Goal: Task Accomplishment & Management: Complete application form

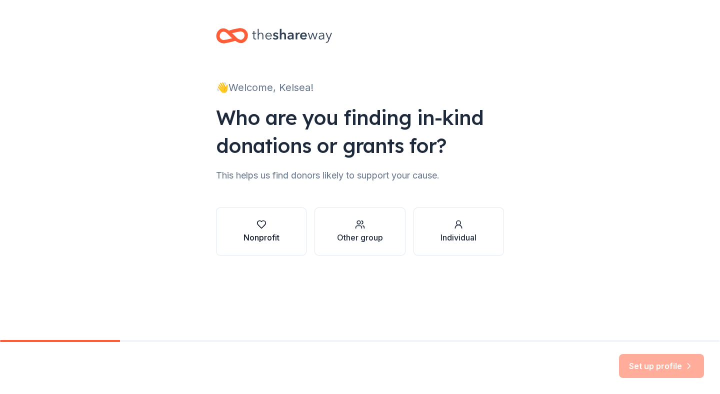
click at [257, 231] on div "Nonprofit" at bounding box center [262, 232] width 36 height 24
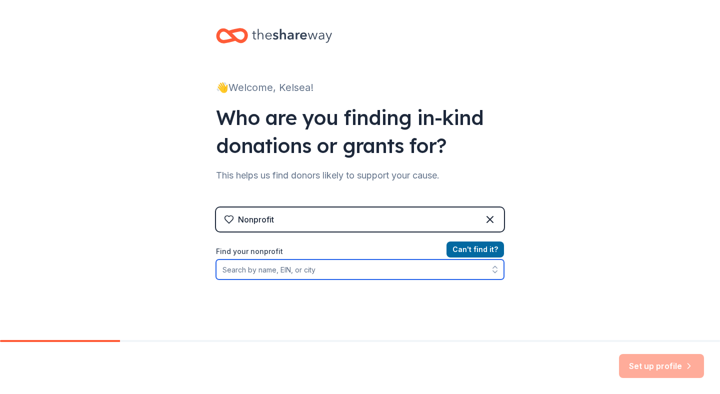
click at [486, 276] on button "button" at bounding box center [495, 270] width 18 height 20
type input "lacey soccer"
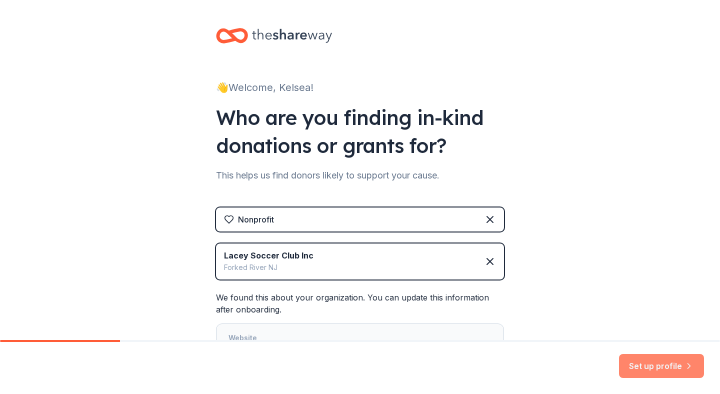
click at [664, 356] on button "Set up profile" at bounding box center [661, 366] width 85 height 24
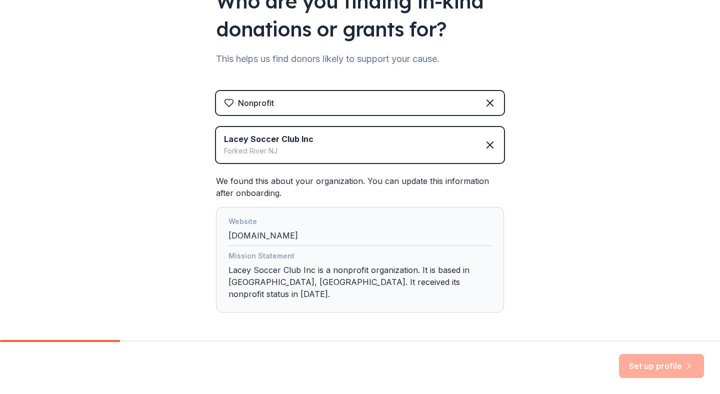
scroll to position [145, 0]
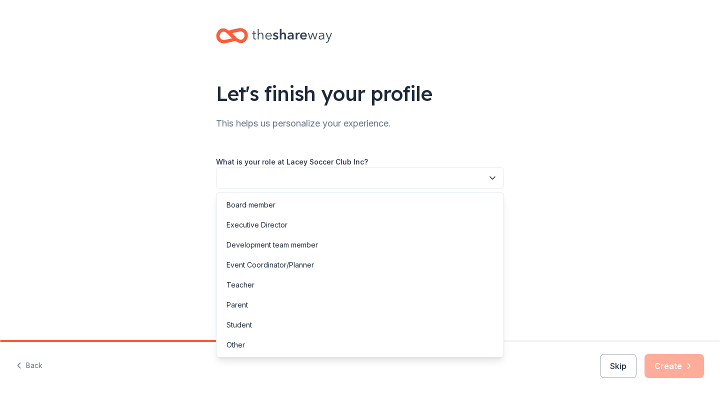
click at [334, 173] on button "button" at bounding box center [360, 178] width 288 height 21
click at [299, 211] on div "Board member" at bounding box center [360, 205] width 283 height 20
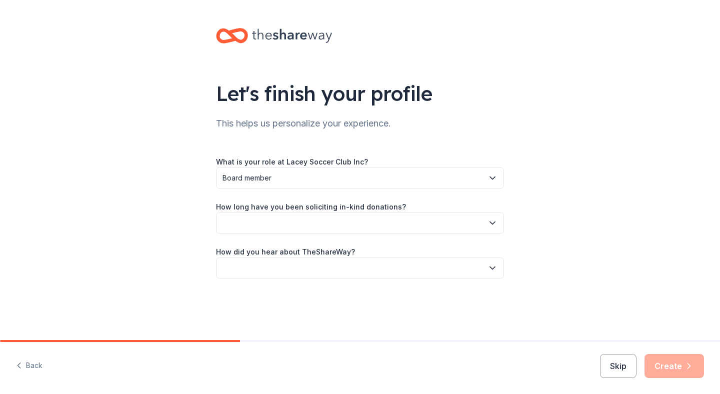
click at [291, 220] on button "button" at bounding box center [360, 223] width 288 height 21
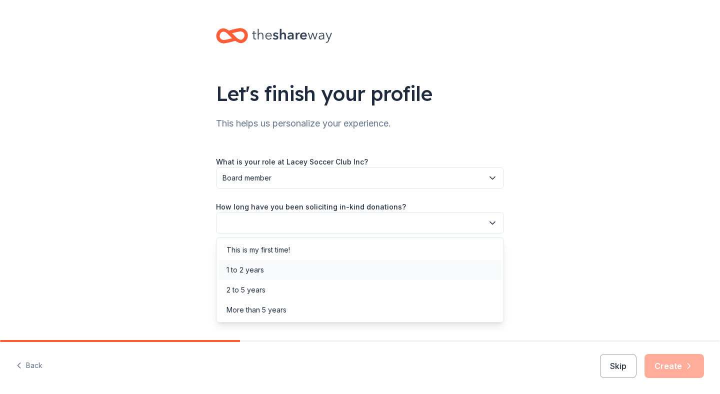
click at [275, 271] on div "1 to 2 years" at bounding box center [360, 270] width 283 height 20
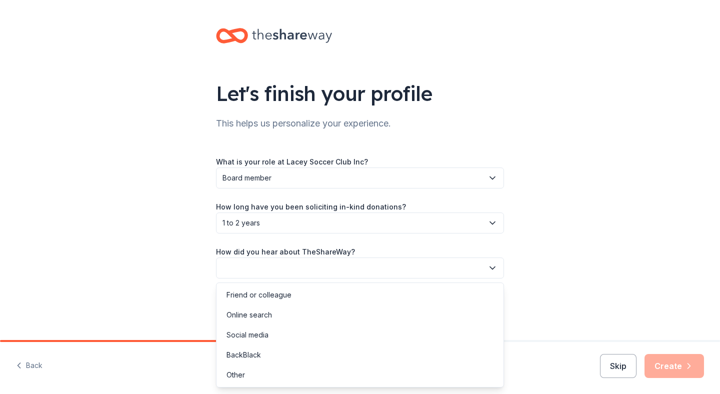
click at [260, 261] on button "button" at bounding box center [360, 268] width 288 height 21
click at [259, 290] on div "Friend or colleague" at bounding box center [259, 295] width 65 height 12
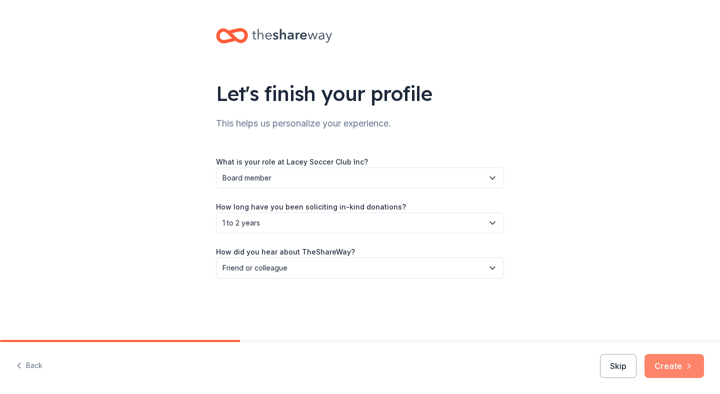
click at [692, 371] on icon "button" at bounding box center [689, 366] width 10 height 10
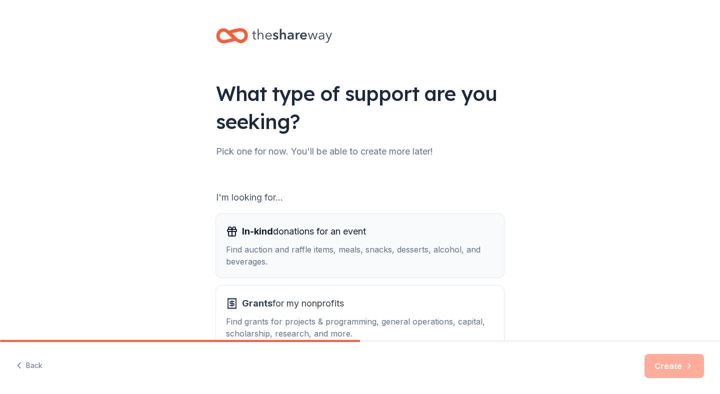
click at [386, 240] on div "In-kind donations for an event Find auction and raffle items, meals, snacks, de…" at bounding box center [360, 246] width 268 height 44
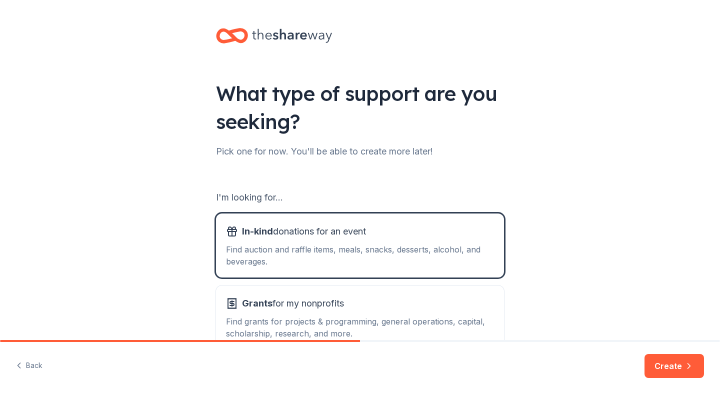
click at [674, 359] on button "Create" at bounding box center [675, 366] width 60 height 24
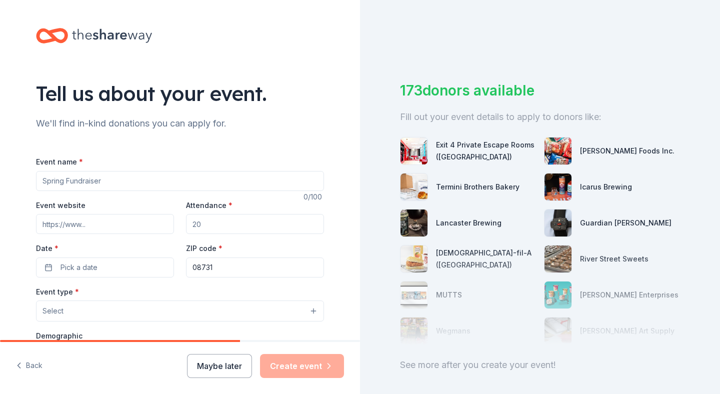
click at [192, 182] on input "Event name *" at bounding box center [180, 181] width 288 height 20
type input "Basket Fundraiser"
click at [217, 221] on input "Attendance *" at bounding box center [255, 224] width 138 height 20
type input "4"
type input "50"
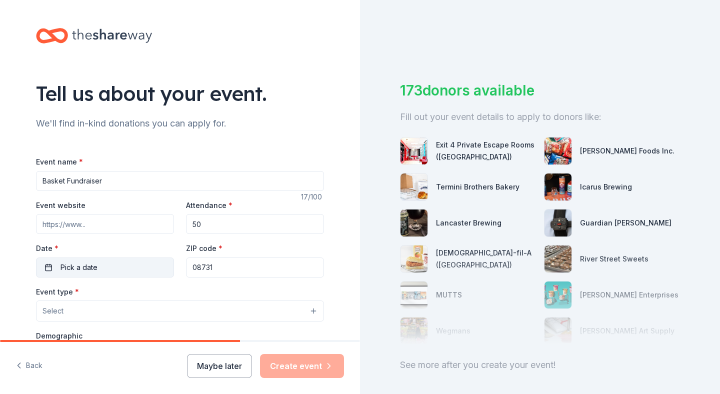
click at [119, 265] on button "Pick a date" at bounding box center [105, 268] width 138 height 20
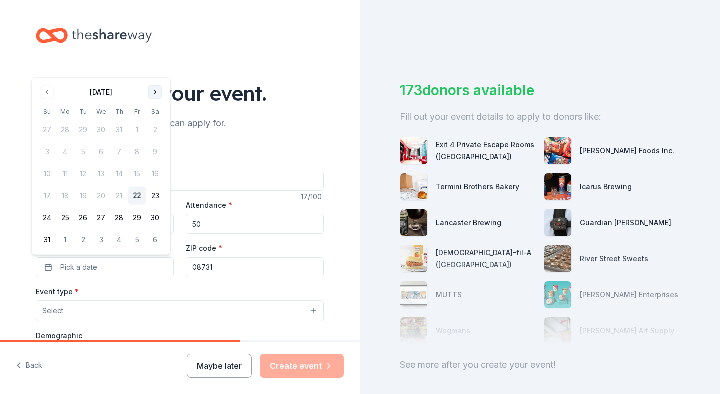
click at [158, 87] on button "Go to next month" at bounding box center [156, 93] width 14 height 14
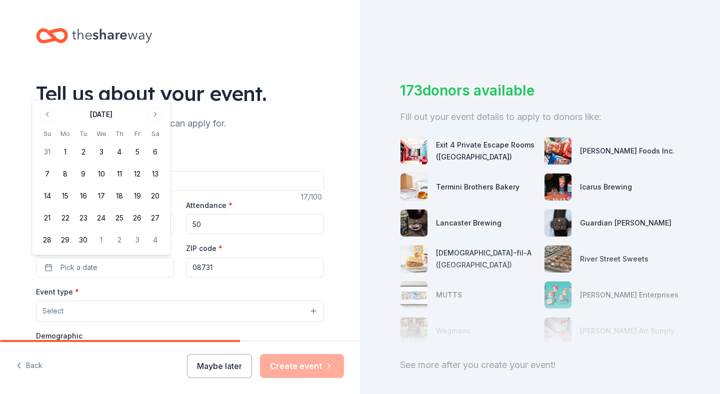
click at [158, 88] on div "Tell us about your event." at bounding box center [180, 94] width 288 height 28
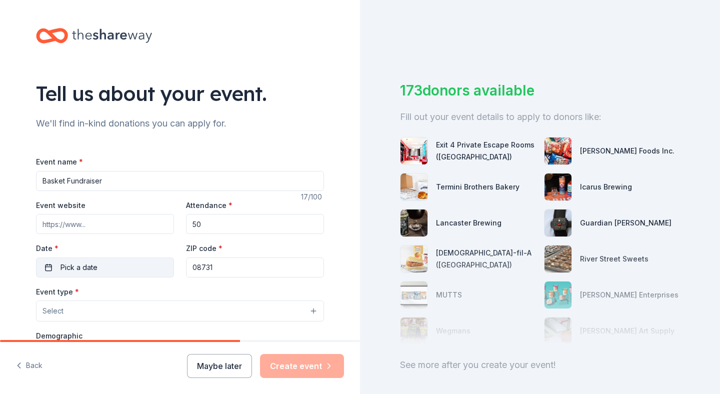
click at [108, 262] on button "Pick a date" at bounding box center [105, 268] width 138 height 20
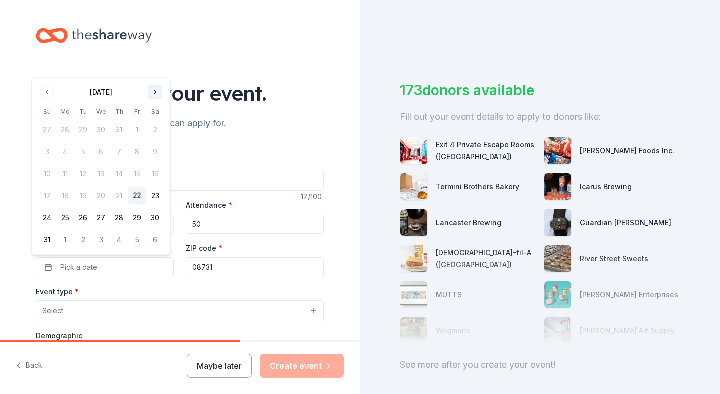
click at [155, 95] on button "Go to next month" at bounding box center [156, 93] width 14 height 14
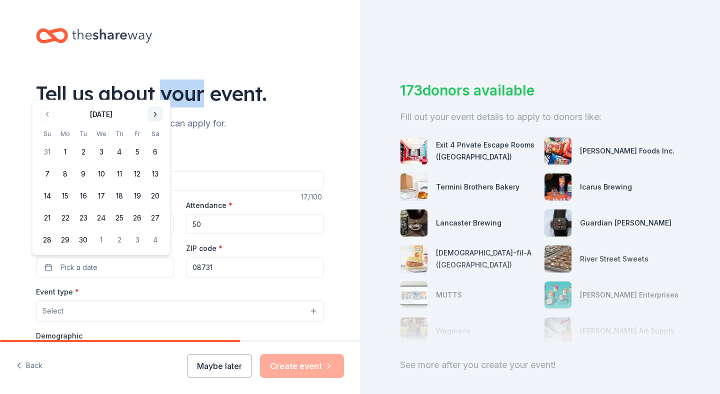
click at [155, 95] on div "Tell us about your event." at bounding box center [180, 94] width 288 height 28
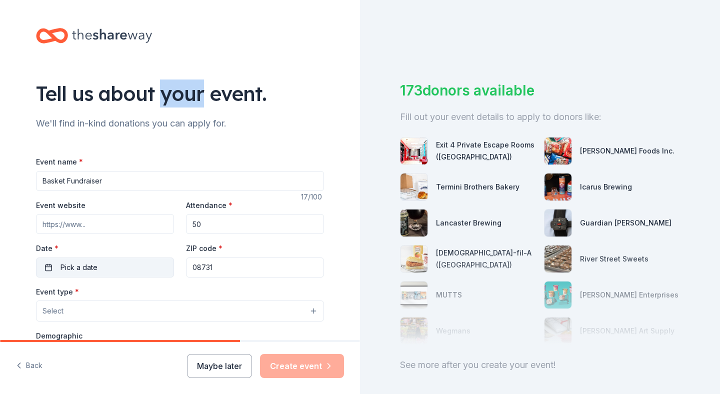
click at [122, 272] on button "Pick a date" at bounding box center [105, 268] width 138 height 20
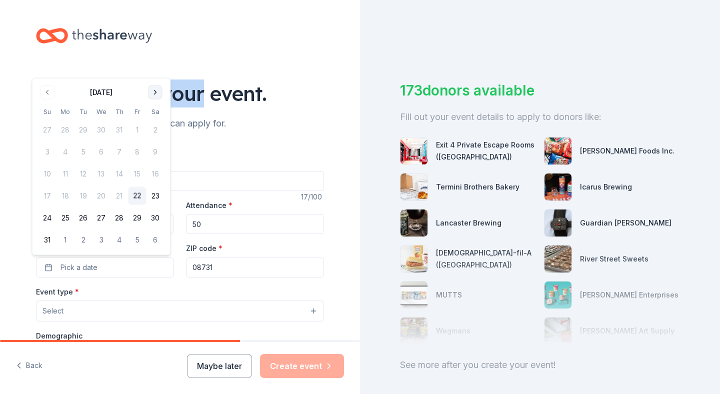
click at [159, 92] on button "Go to next month" at bounding box center [156, 93] width 14 height 14
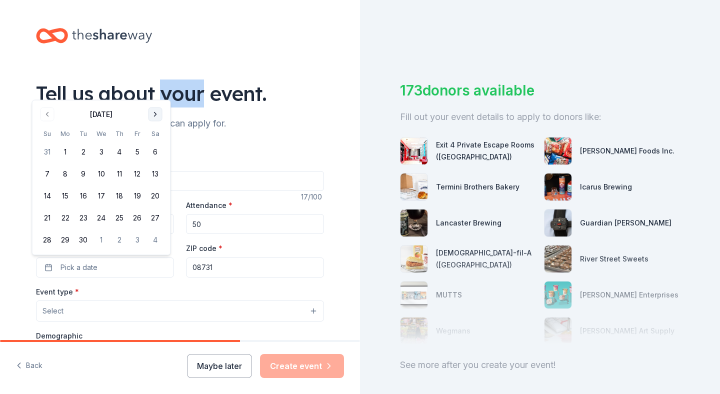
click at [155, 114] on button "Go to next month" at bounding box center [156, 115] width 14 height 14
click at [123, 198] on button "16" at bounding box center [120, 196] width 18 height 18
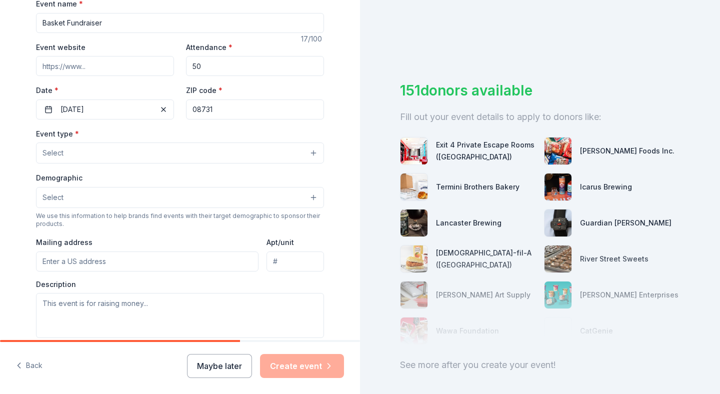
scroll to position [168, 0]
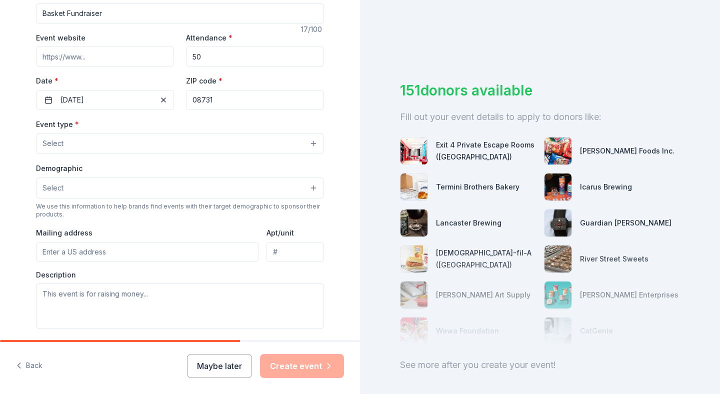
click at [145, 144] on button "Select" at bounding box center [180, 143] width 288 height 21
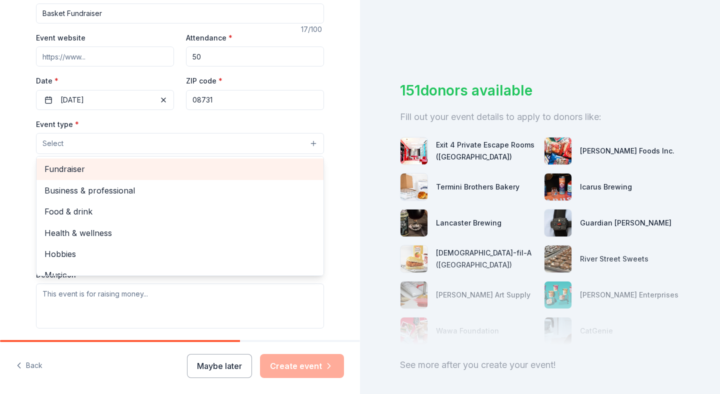
click at [235, 165] on span "Fundraiser" at bounding box center [180, 169] width 271 height 13
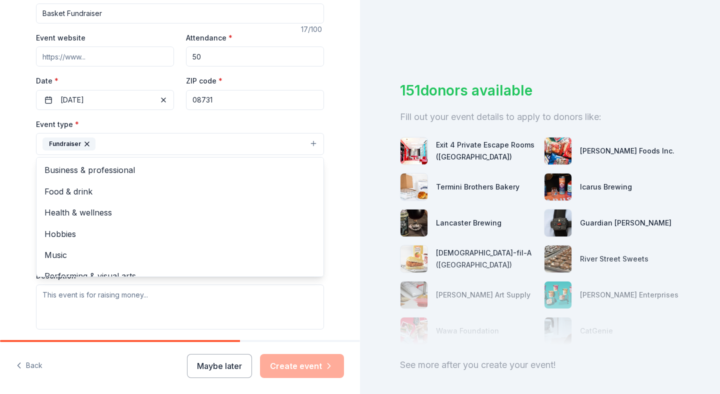
click at [343, 118] on div "Tell us about your event. We'll find in-kind donations you can apply for. Event…" at bounding box center [180, 165] width 360 height 667
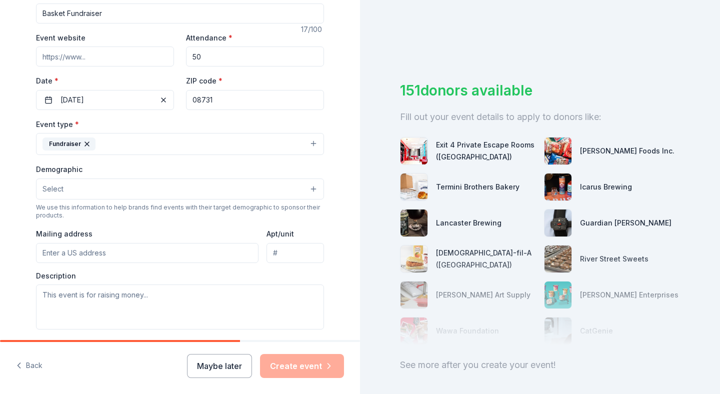
click at [61, 193] on button "Select" at bounding box center [180, 189] width 288 height 21
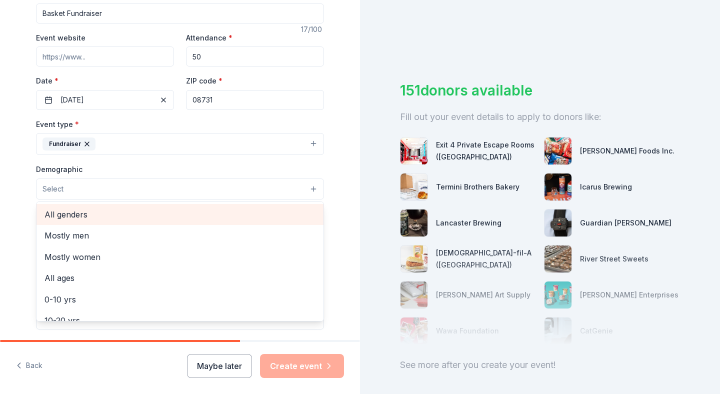
click at [57, 216] on span "All genders" at bounding box center [180, 214] width 271 height 13
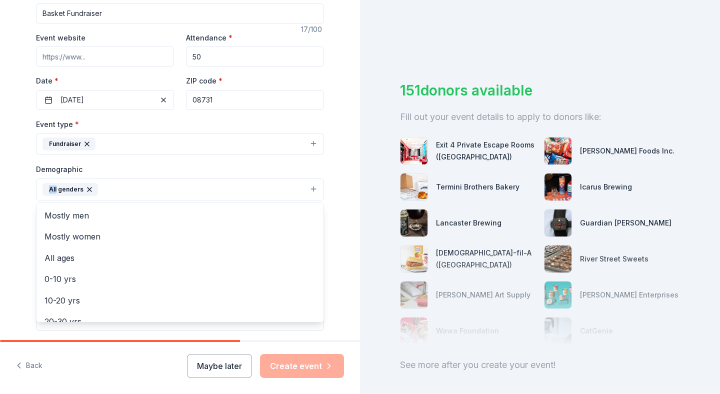
click at [338, 170] on div "Tell us about your event. We'll find in-kind donations you can apply for. Event…" at bounding box center [180, 166] width 360 height 668
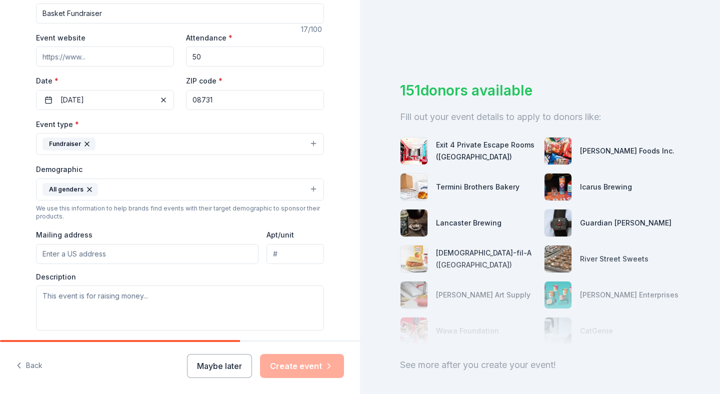
click at [154, 261] on input "Mailing address" at bounding box center [147, 254] width 223 height 20
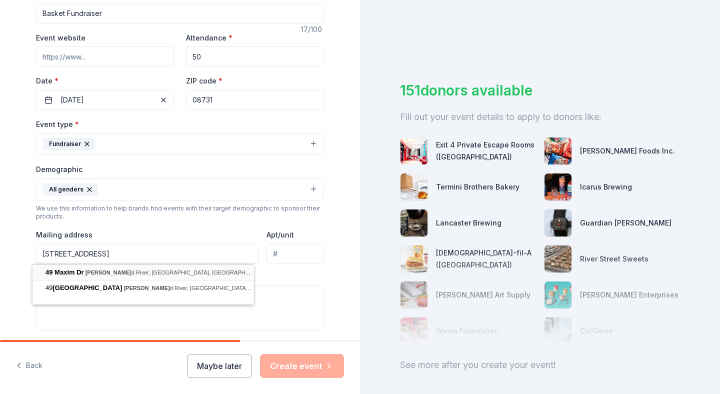
type input "49 Maxim Drive, Lacey Township, NJ, 08731"
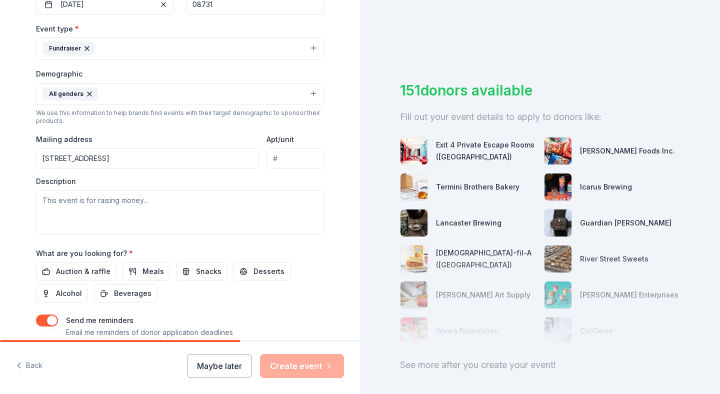
scroll to position [267, 0]
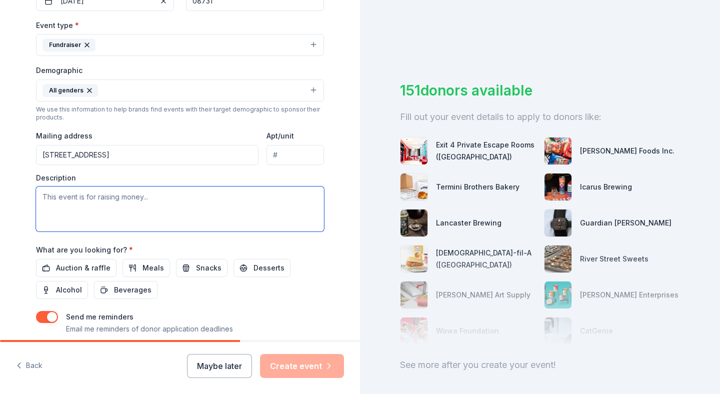
click at [78, 208] on textarea at bounding box center [180, 209] width 288 height 45
paste textarea "The only potential day we have is Oct 12th since that's our "bye" week. If that…"
type textarea "The only potential day we have is Oct 12th since that's our "bye" week. If that…"
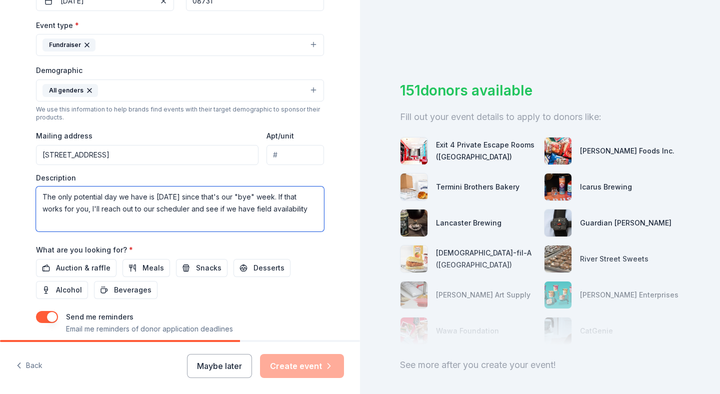
drag, startPoint x: 310, startPoint y: 215, endPoint x: 14, endPoint y: 189, distance: 296.8
click at [14, 189] on div "Tell us about your event. We'll find in-kind donations you can apply for. Event…" at bounding box center [180, 67] width 360 height 668
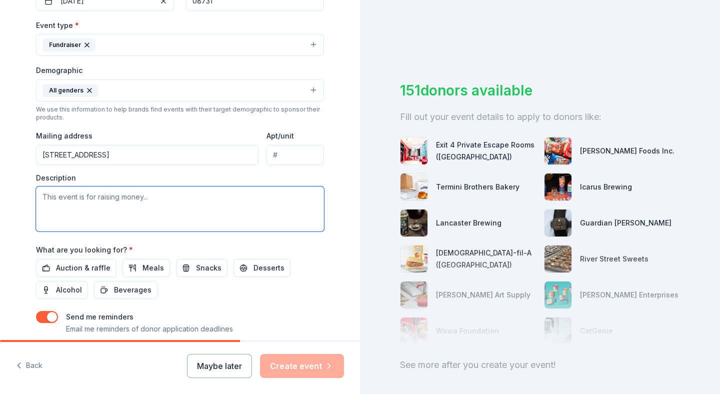
paste textarea "Our Lacey Soccer team Hurricanes is excited to be participating in a basket raf…"
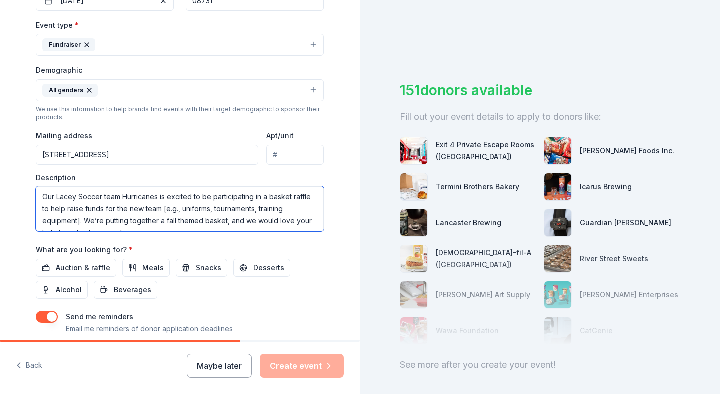
scroll to position [103, 0]
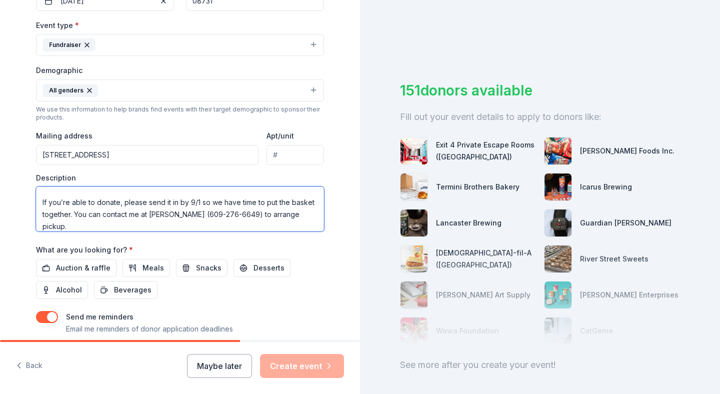
drag, startPoint x: 111, startPoint y: 227, endPoint x: 36, endPoint y: 204, distance: 78.5
click at [36, 204] on textarea "Our Lacey Soccer team Hurricanes is excited to be participating in a basket raf…" at bounding box center [180, 209] width 288 height 45
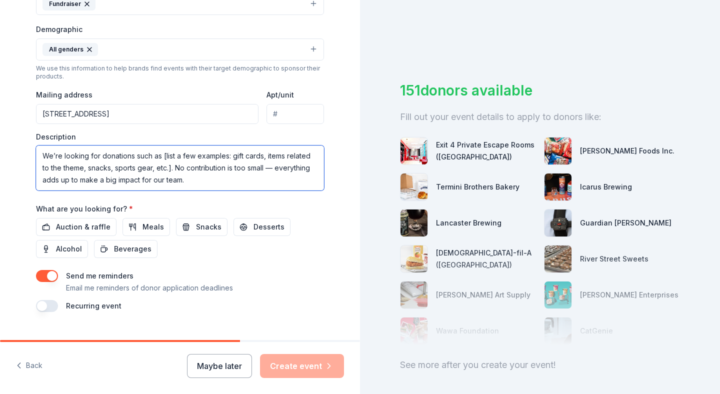
scroll to position [328, 0]
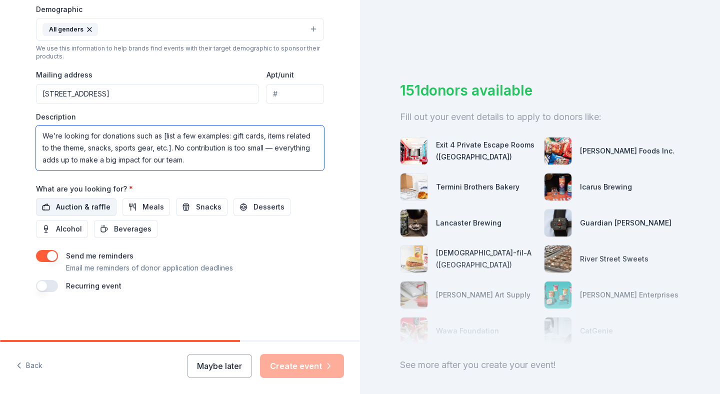
type textarea "Our Lacey Soccer team Hurricanes is excited to be participating in a basket raf…"
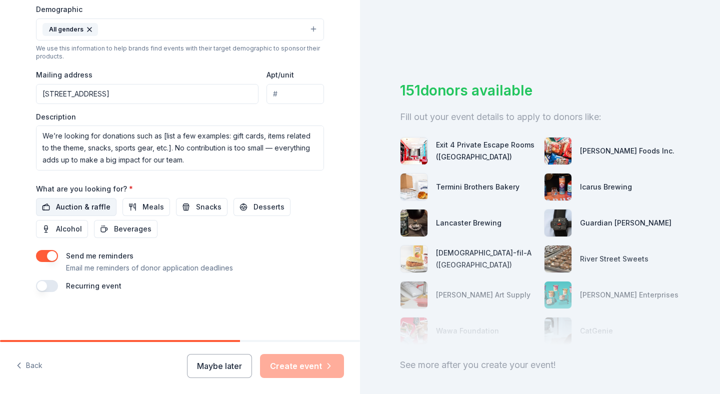
click at [75, 206] on span "Auction & raffle" at bounding box center [83, 207] width 55 height 12
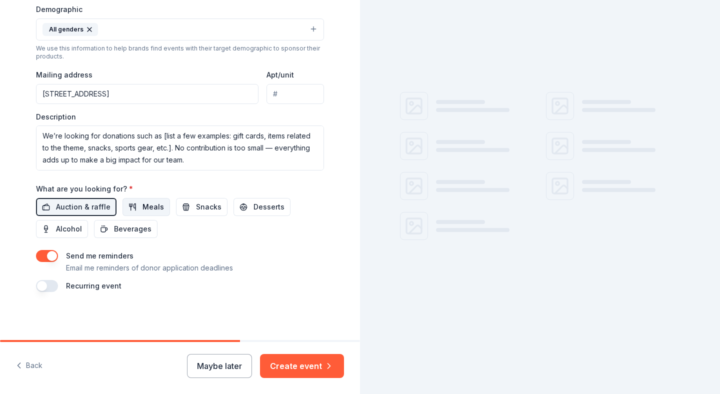
click at [143, 203] on span "Meals" at bounding box center [154, 207] width 22 height 12
click at [184, 205] on button "Snacks" at bounding box center [202, 207] width 52 height 18
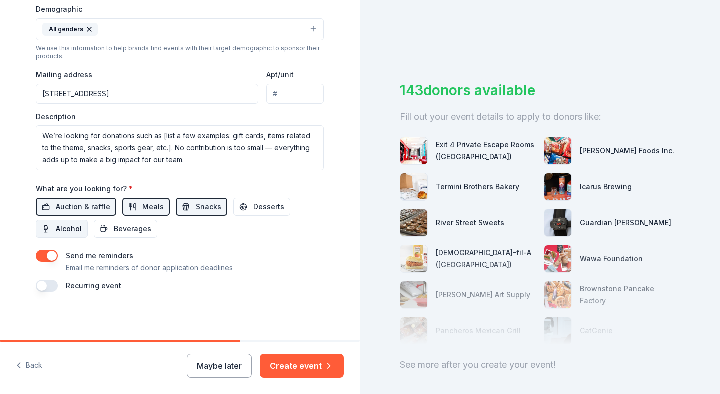
click at [72, 234] on span "Alcohol" at bounding box center [69, 229] width 26 height 12
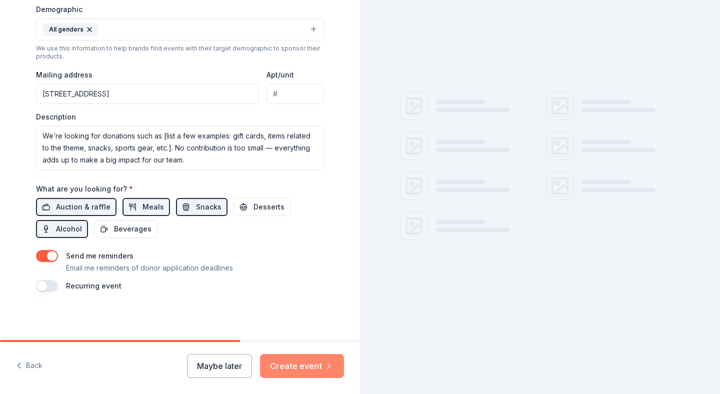
click at [306, 358] on button "Create event" at bounding box center [302, 366] width 84 height 24
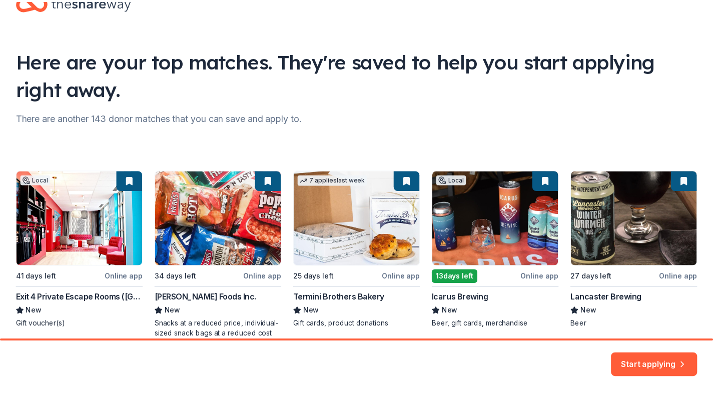
scroll to position [60, 0]
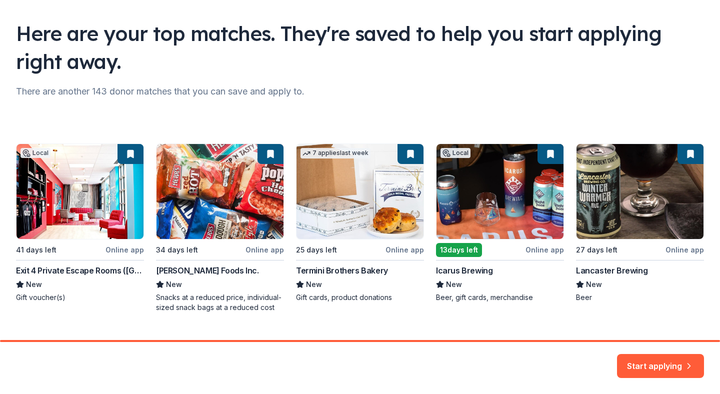
click at [477, 208] on div "Local 41 days left Online app Exit 4 Private Escape Rooms (Toms River NJ) New G…" at bounding box center [360, 228] width 688 height 169
click at [465, 269] on div "Local 41 days left Online app Exit 4 Private Escape Rooms (Toms River NJ) New G…" at bounding box center [360, 228] width 688 height 169
click at [547, 246] on div "Local 41 days left Online app Exit 4 Private Escape Rooms (Toms River NJ) New G…" at bounding box center [360, 228] width 688 height 169
click at [461, 278] on div "Local 41 days left Online app Exit 4 Private Escape Rooms (Toms River NJ) New G…" at bounding box center [360, 228] width 688 height 169
click at [512, 210] on div "Local 41 days left Online app Exit 4 Private Escape Rooms (Toms River NJ) New G…" at bounding box center [360, 228] width 688 height 169
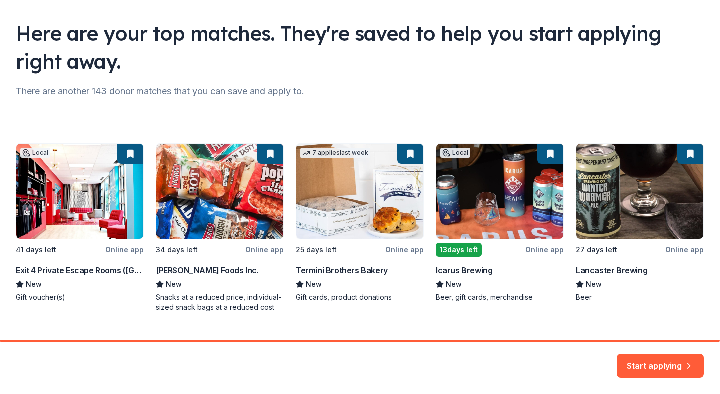
click at [511, 209] on div "Local 41 days left Online app Exit 4 Private Escape Rooms (Toms River NJ) New G…" at bounding box center [360, 228] width 688 height 169
click at [649, 368] on button "Start applying" at bounding box center [660, 360] width 87 height 24
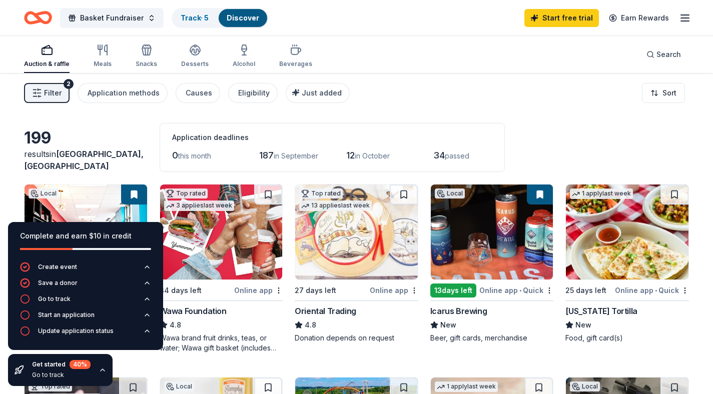
click at [455, 237] on img at bounding box center [492, 232] width 123 height 95
click at [101, 372] on icon "button" at bounding box center [103, 370] width 8 height 8
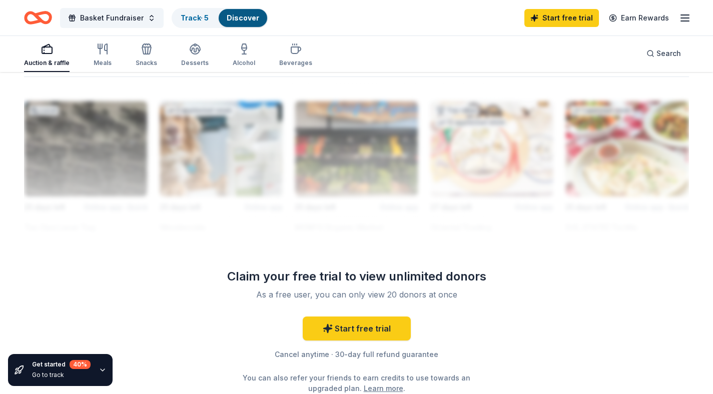
scroll to position [879, 0]
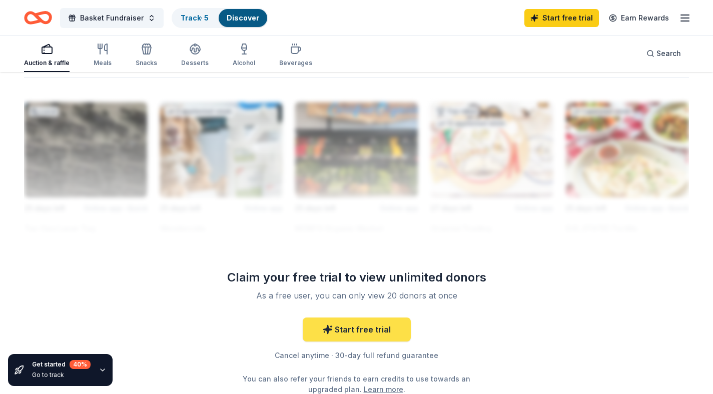
click at [383, 329] on link "Start free trial" at bounding box center [357, 330] width 108 height 24
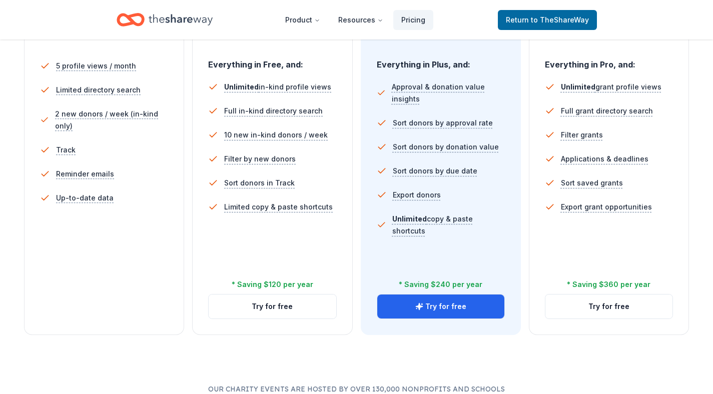
scroll to position [313, 0]
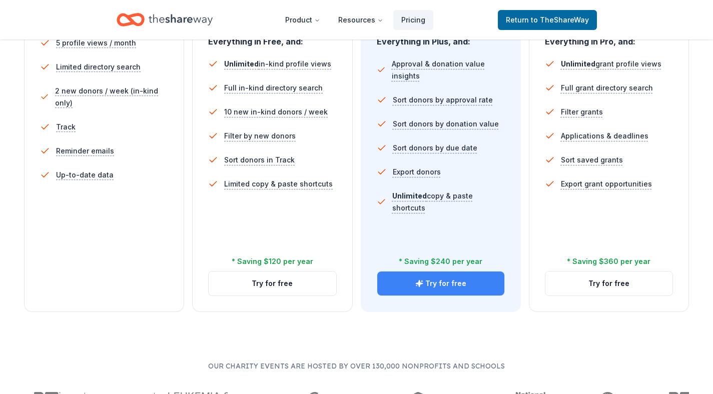
click at [443, 290] on button "Try for free" at bounding box center [440, 284] width 127 height 24
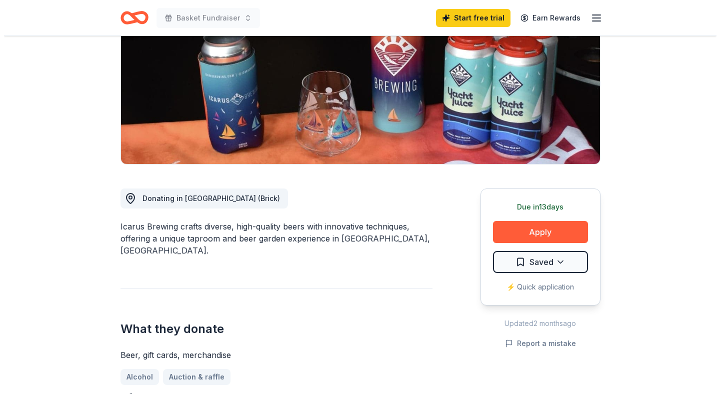
scroll to position [166, 0]
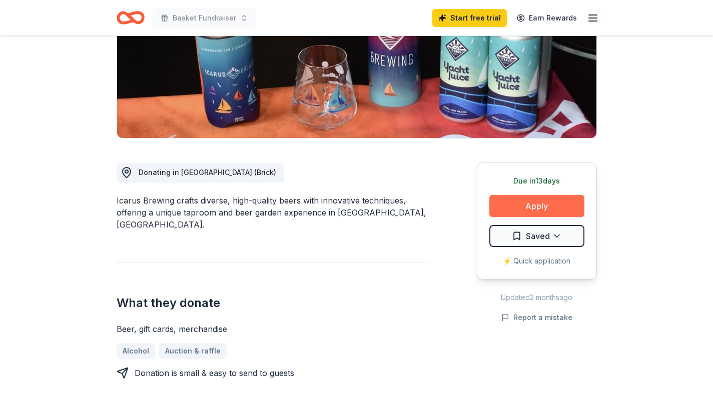
click at [520, 202] on button "Apply" at bounding box center [536, 206] width 95 height 22
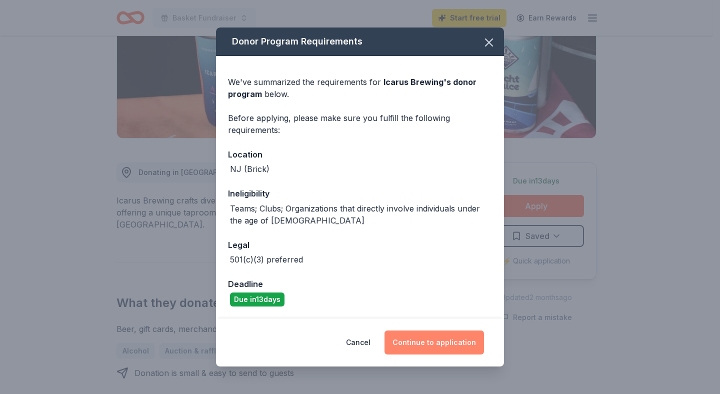
click at [441, 347] on button "Continue to application" at bounding box center [435, 343] width 100 height 24
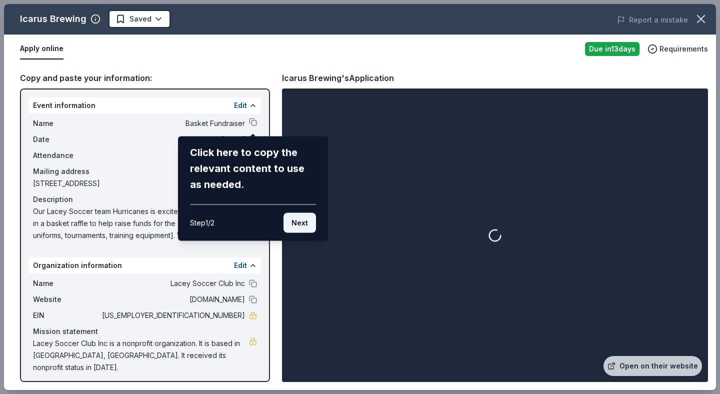
click at [299, 226] on button "Next" at bounding box center [300, 223] width 33 height 20
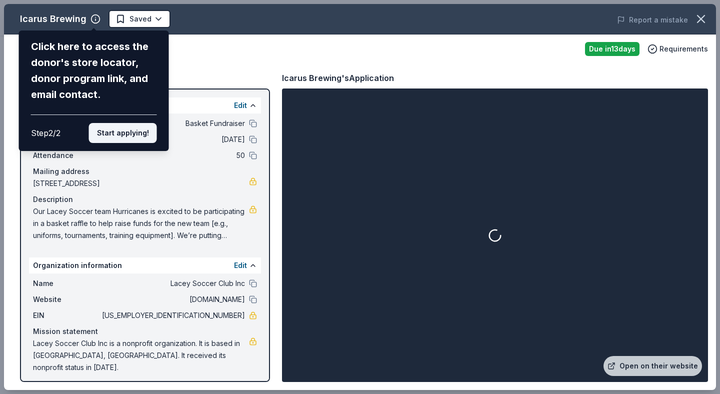
click at [137, 133] on button "Start applying!" at bounding box center [123, 133] width 68 height 20
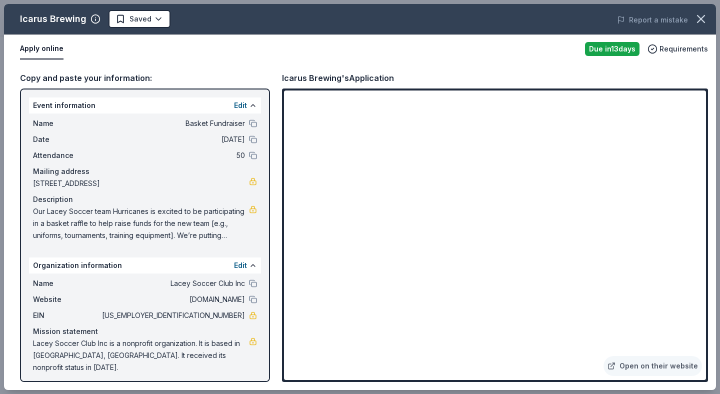
click at [391, 361] on div "Icarus Brewing Saved Report a mistake Apply online Due in 13 days Requirements …" at bounding box center [360, 197] width 712 height 386
drag, startPoint x: 716, startPoint y: 55, endPoint x: 716, endPoint y: 106, distance: 51.5
click at [712, 104] on div "Icarus Brewing Saved Report a mistake Apply online Due in 13 days Requirements …" at bounding box center [360, 197] width 720 height 394
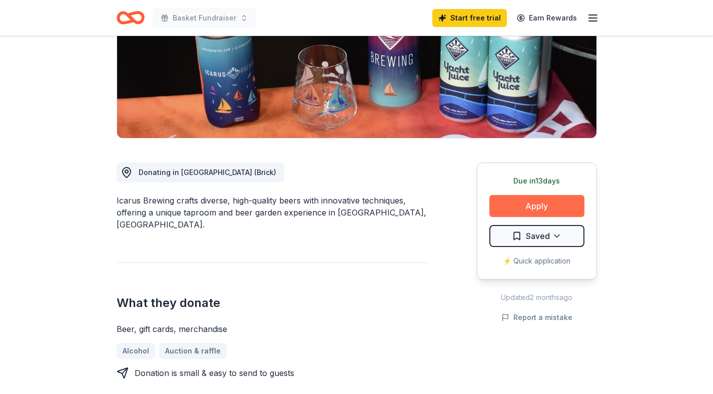
click at [541, 208] on button "Apply" at bounding box center [536, 206] width 95 height 22
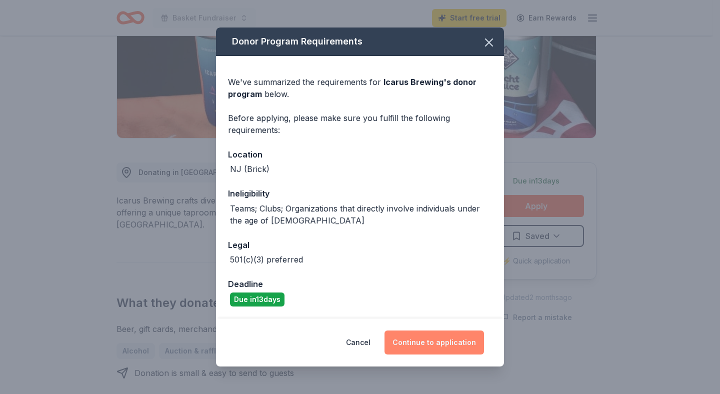
click at [461, 349] on button "Continue to application" at bounding box center [435, 343] width 100 height 24
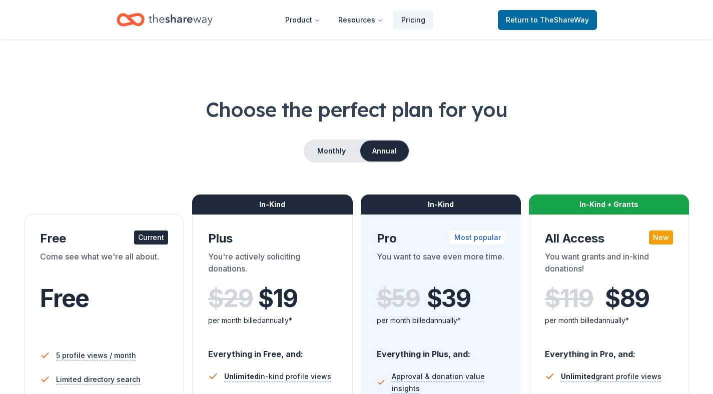
scroll to position [313, 0]
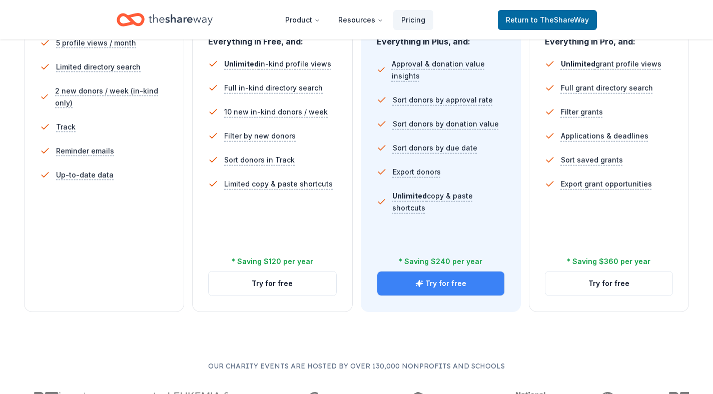
click at [427, 289] on button "Try for free" at bounding box center [440, 284] width 127 height 24
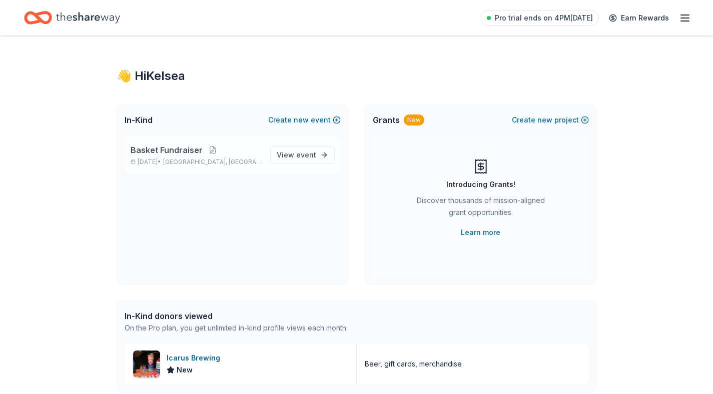
click at [203, 160] on span "[GEOGRAPHIC_DATA], [GEOGRAPHIC_DATA]" at bounding box center [212, 162] width 99 height 8
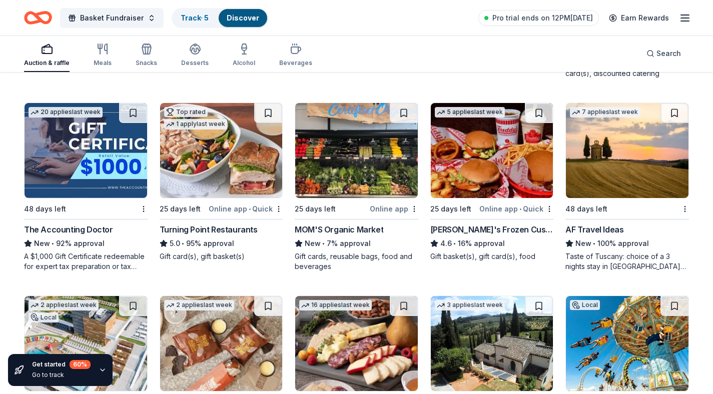
scroll to position [662, 0]
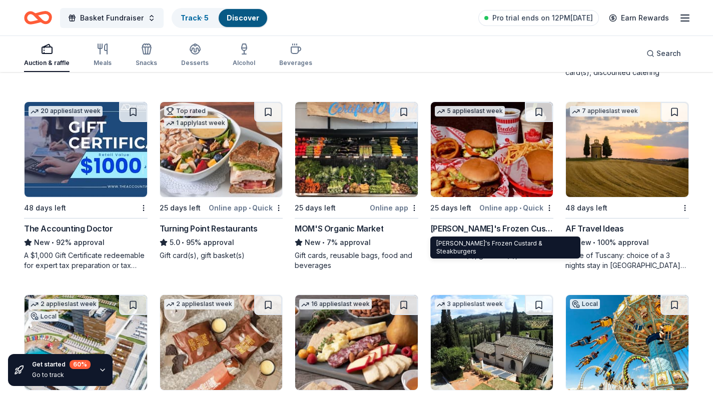
click at [479, 228] on div "[PERSON_NAME]'s Frozen Custard & Steakburgers" at bounding box center [492, 229] width 124 height 12
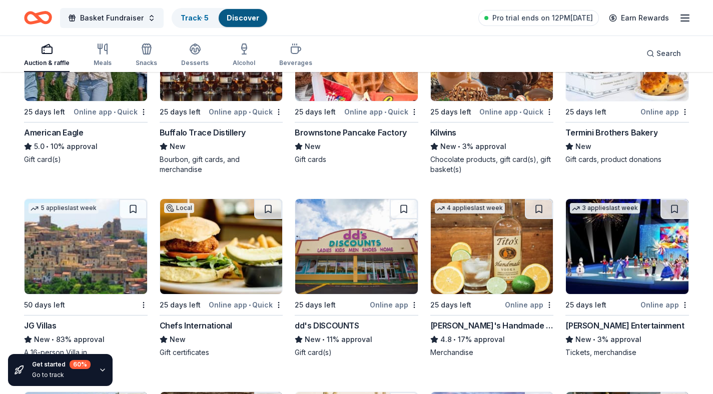
scroll to position [1334, 0]
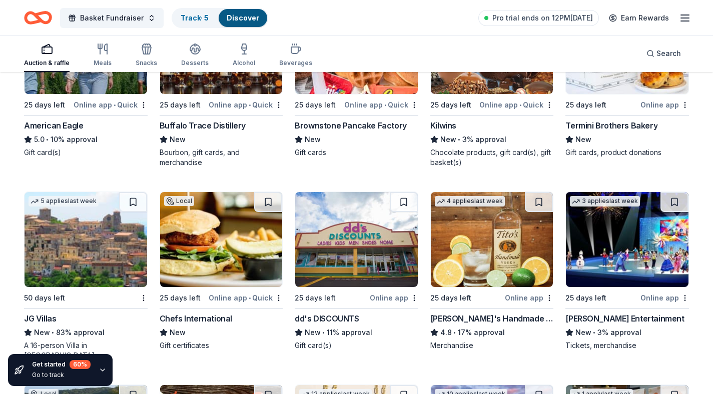
click at [478, 255] on img at bounding box center [492, 239] width 123 height 95
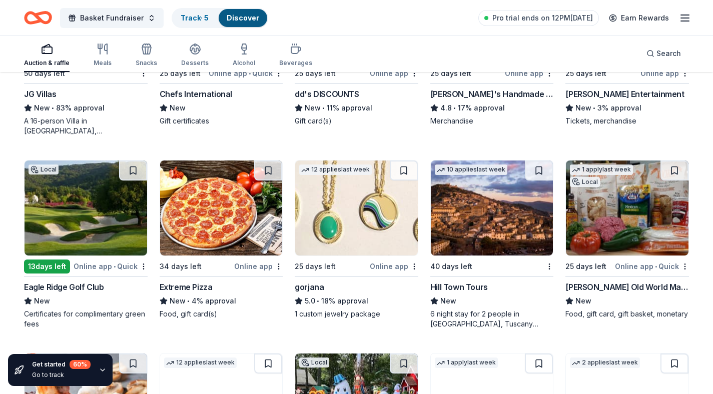
scroll to position [1560, 0]
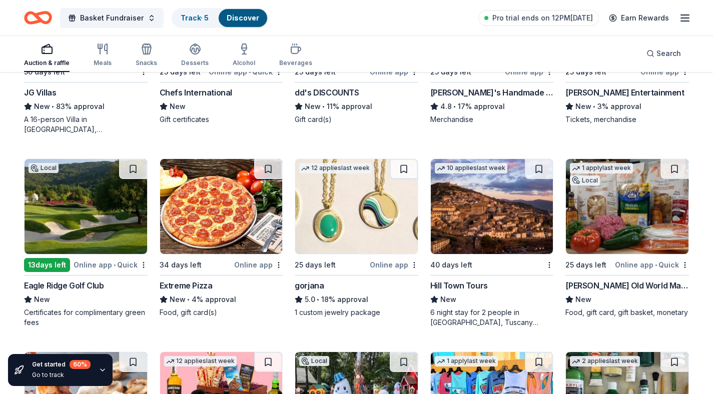
click at [628, 253] on img at bounding box center [627, 206] width 123 height 95
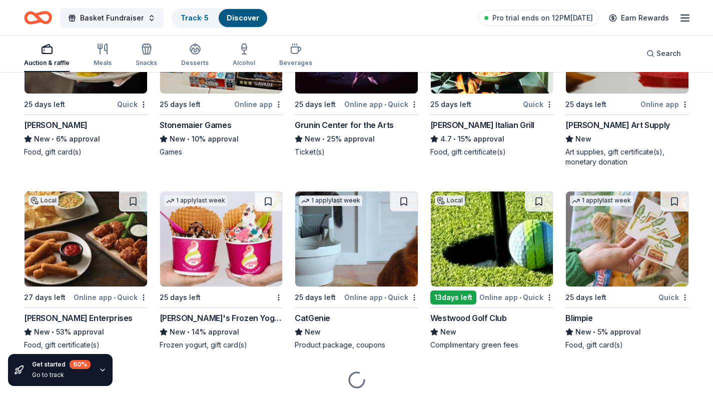
scroll to position [2530, 0]
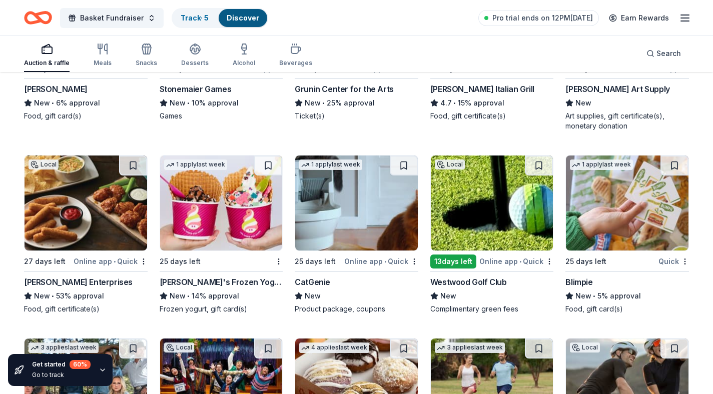
click at [116, 261] on span "•" at bounding box center [115, 262] width 2 height 8
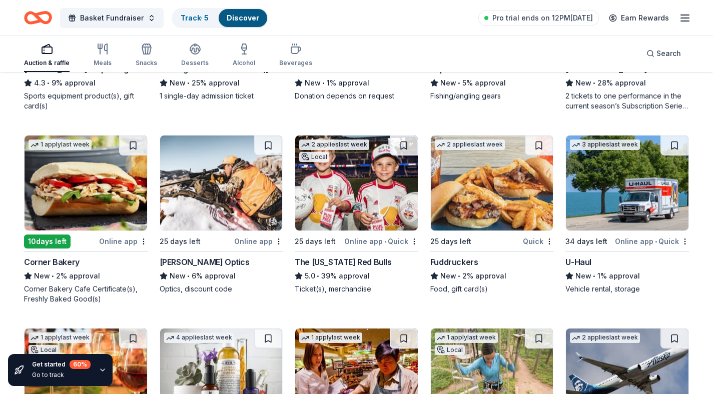
scroll to position [3510, 0]
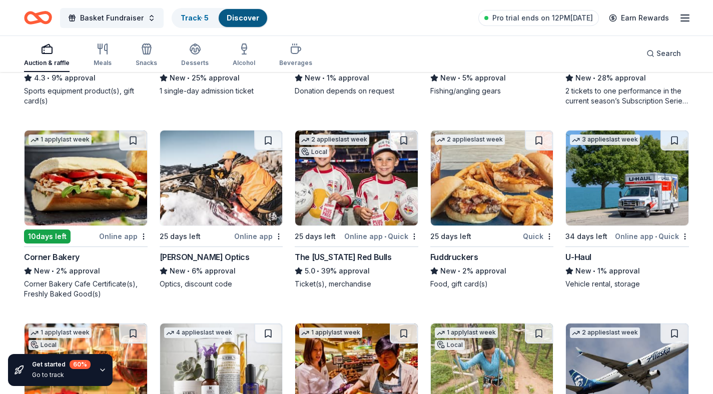
click at [358, 215] on img at bounding box center [356, 178] width 123 height 95
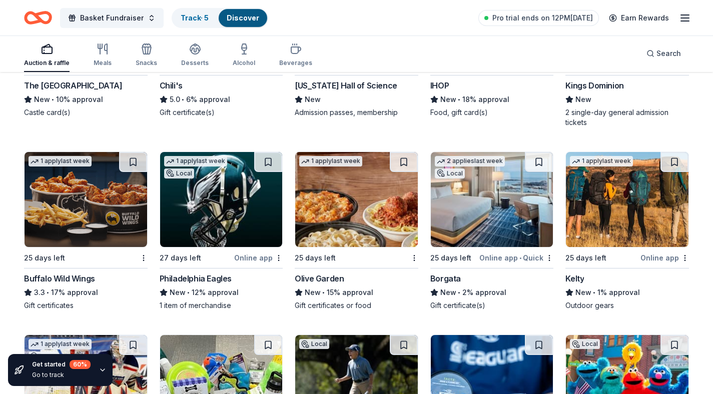
scroll to position [4822, 0]
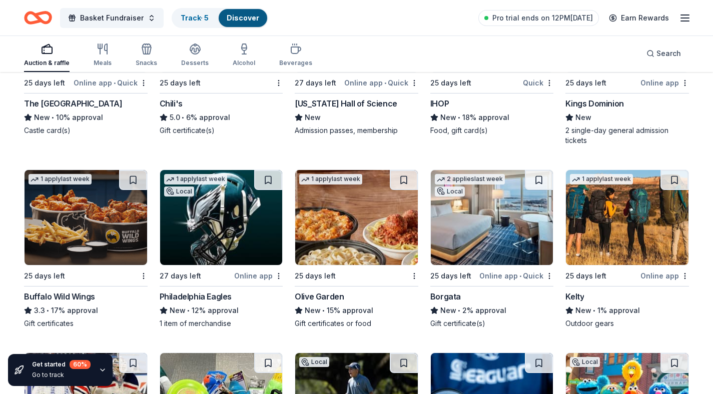
click at [615, 260] on img at bounding box center [627, 217] width 123 height 95
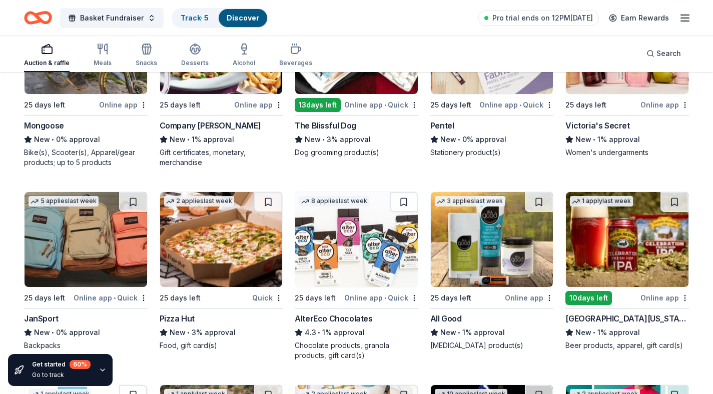
scroll to position [5807, 0]
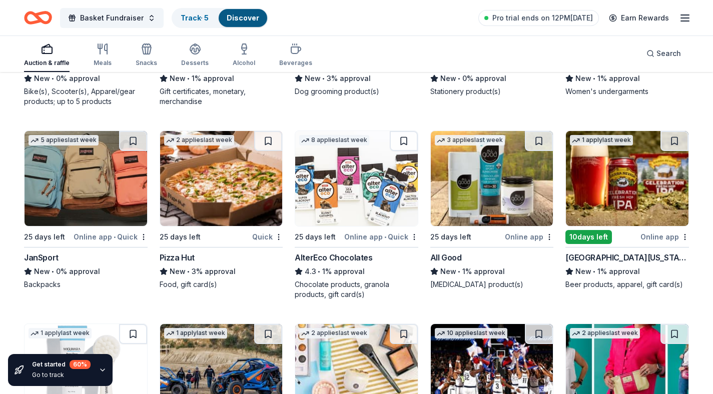
click at [612, 203] on img at bounding box center [627, 178] width 123 height 95
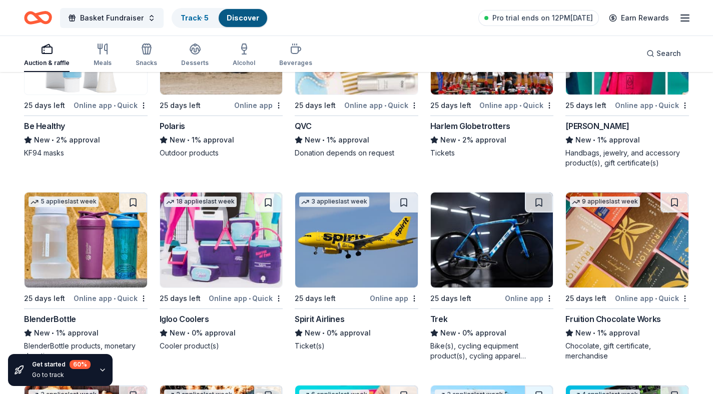
scroll to position [6196, 0]
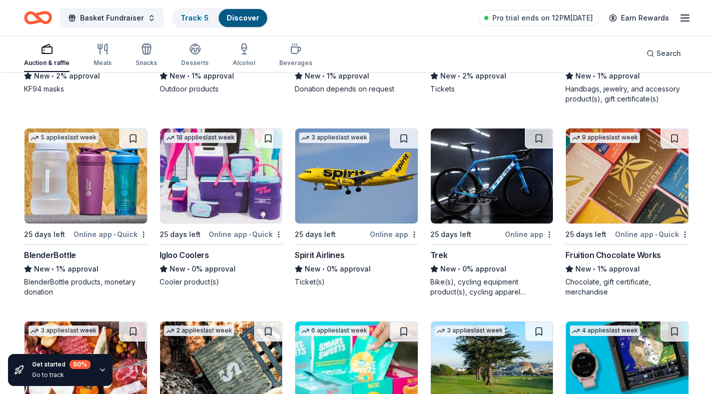
click at [201, 186] on img at bounding box center [221, 176] width 123 height 95
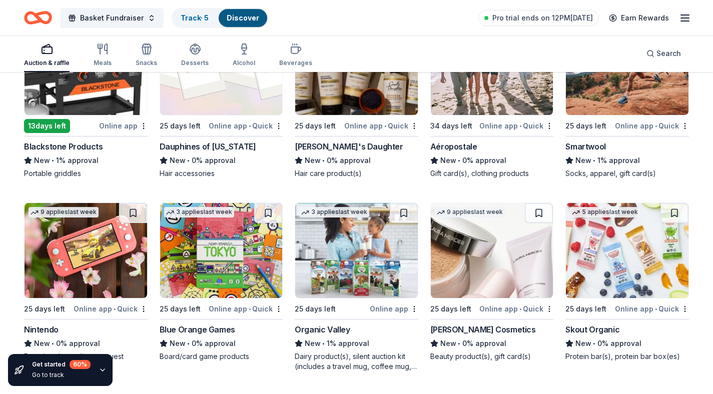
scroll to position [6987, 0]
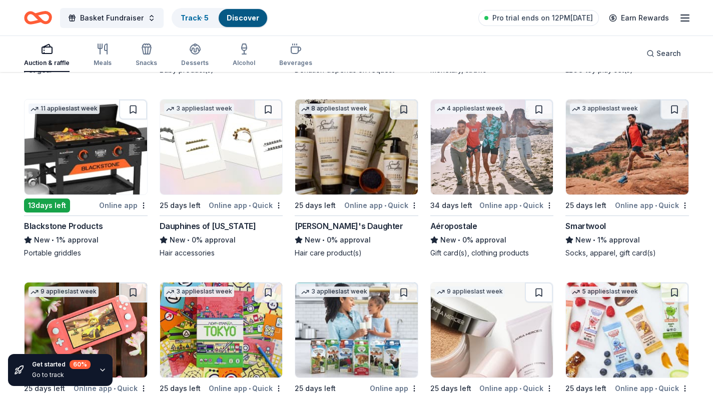
click at [101, 158] on img at bounding box center [86, 147] width 123 height 95
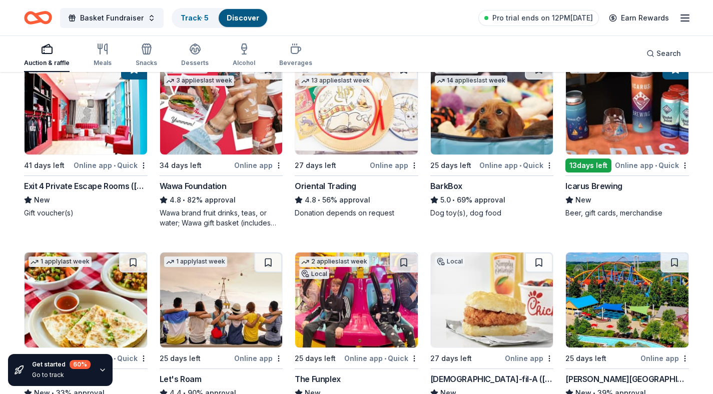
scroll to position [0, 0]
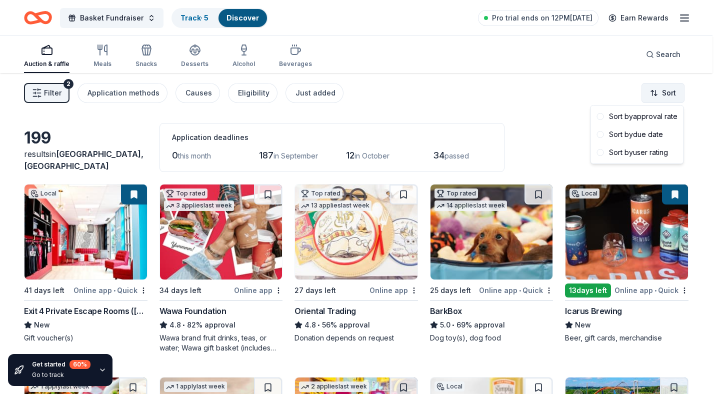
click at [662, 96] on html "Basket Fundraiser Track · 5 Discover Pro trial ends on 12PM, 8/29 Earn Rewards …" at bounding box center [360, 197] width 720 height 394
click at [632, 114] on div "Sort by approval rate" at bounding box center [637, 117] width 89 height 18
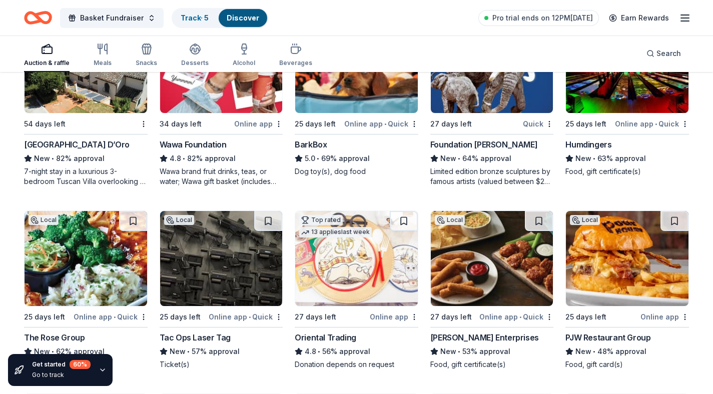
scroll to position [401, 0]
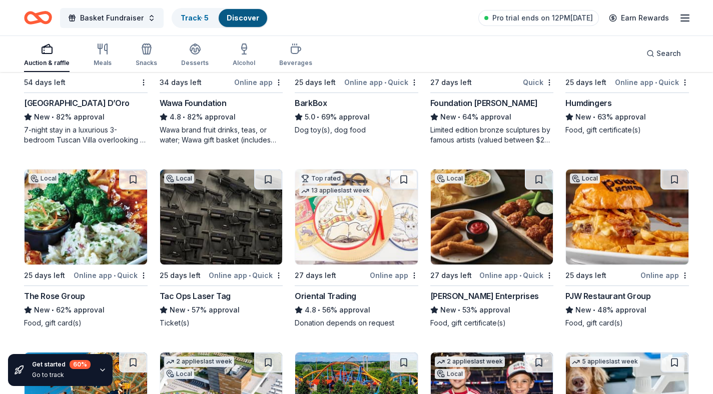
click at [100, 233] on img at bounding box center [86, 217] width 123 height 95
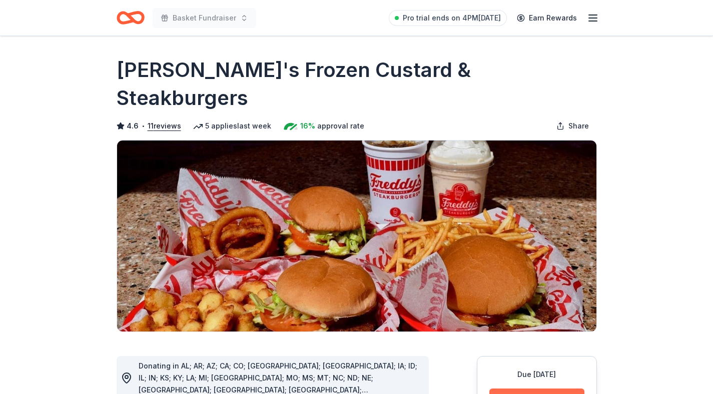
click at [538, 389] on button "Apply" at bounding box center [536, 400] width 95 height 22
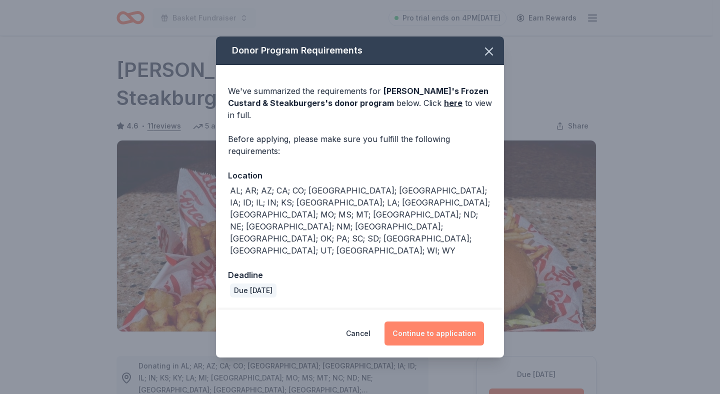
click at [440, 322] on button "Continue to application" at bounding box center [435, 334] width 100 height 24
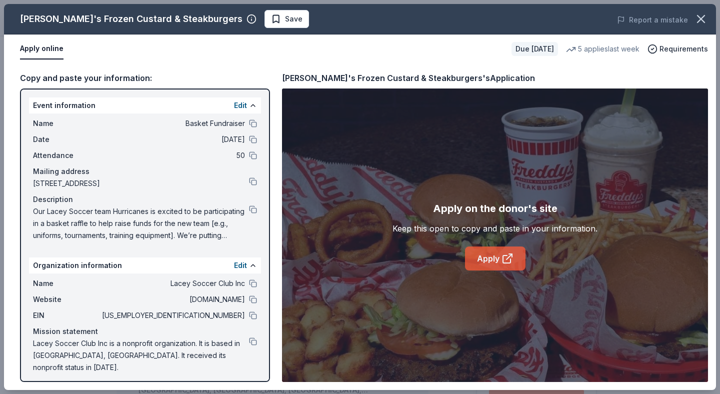
click at [495, 256] on link "Apply" at bounding box center [495, 259] width 61 height 24
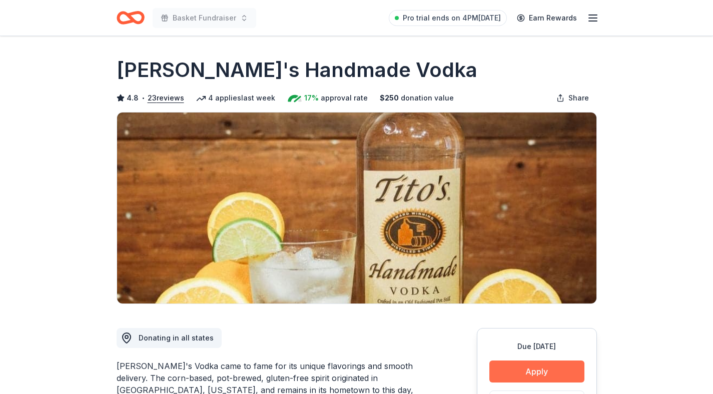
click at [529, 374] on button "Apply" at bounding box center [536, 372] width 95 height 22
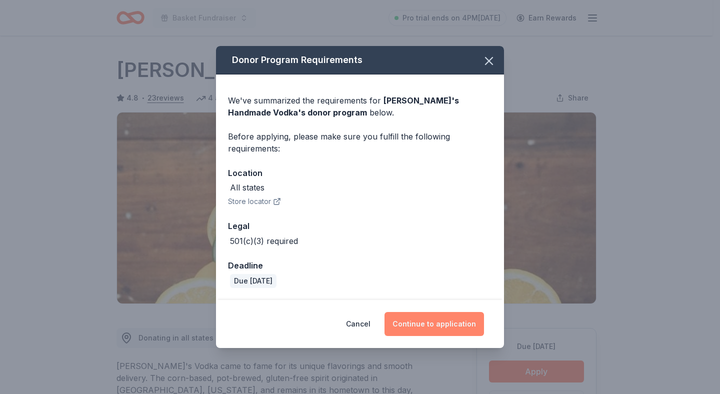
click at [435, 325] on button "Continue to application" at bounding box center [435, 324] width 100 height 24
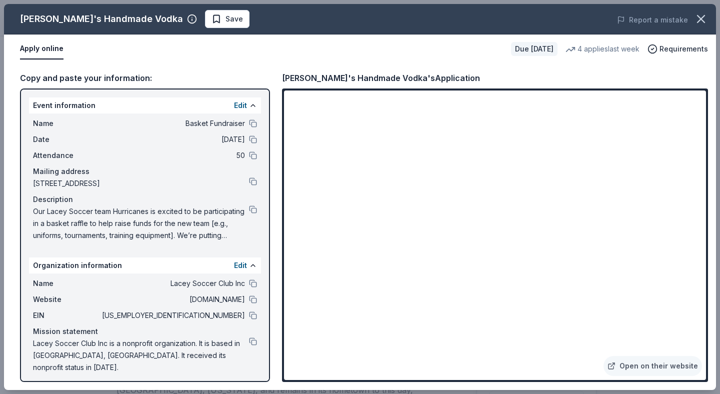
drag, startPoint x: 717, startPoint y: 100, endPoint x: 718, endPoint y: 113, distance: 13.5
click at [712, 113] on div "Tito's Handmade Vodka Save Report a mistake Apply online Due in 25 days 4 appli…" at bounding box center [360, 197] width 720 height 394
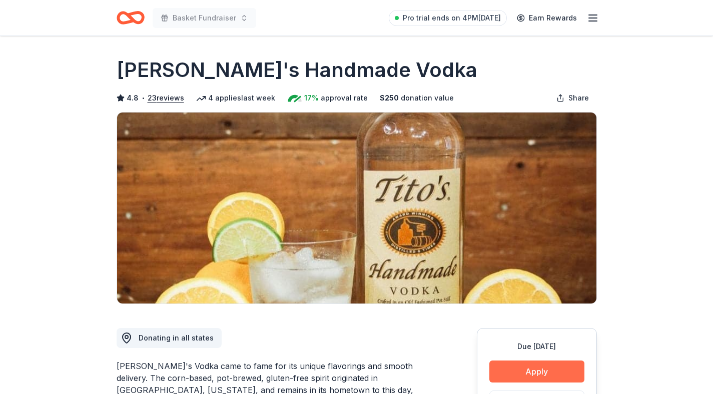
click at [525, 368] on button "Apply" at bounding box center [536, 372] width 95 height 22
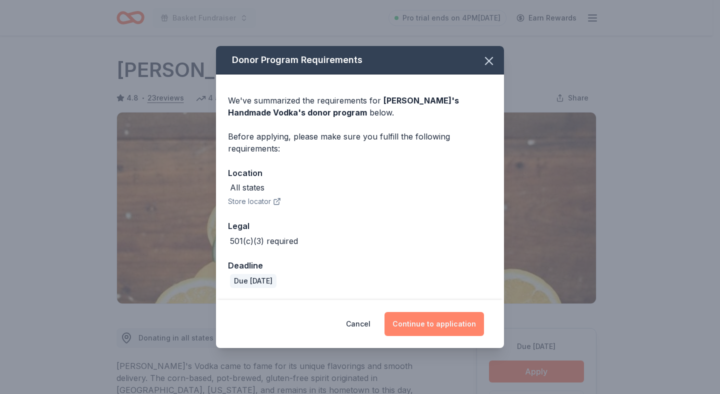
click at [442, 320] on button "Continue to application" at bounding box center [435, 324] width 100 height 24
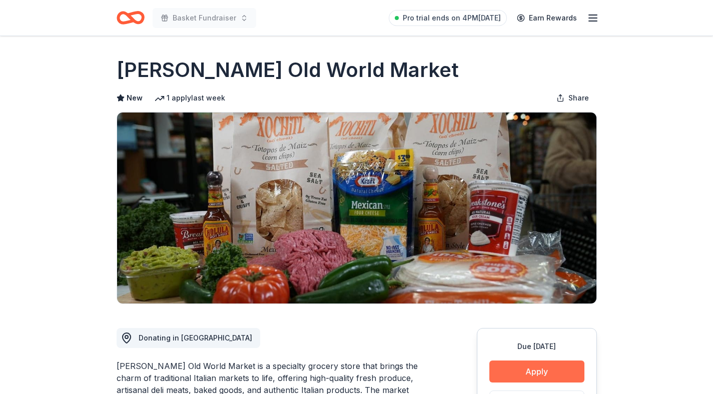
click at [537, 362] on button "Apply" at bounding box center [536, 372] width 95 height 22
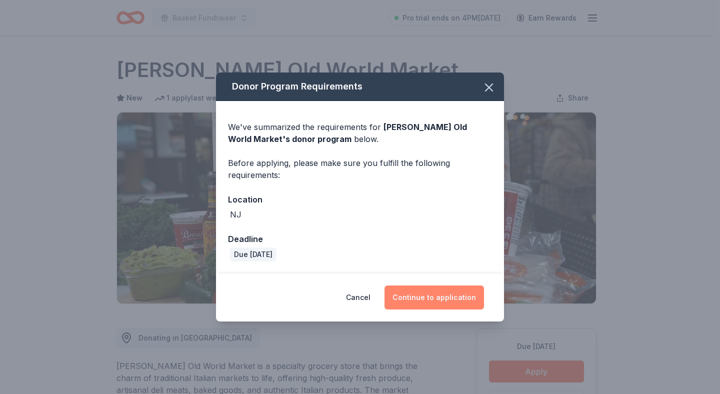
click at [434, 291] on button "Continue to application" at bounding box center [435, 298] width 100 height 24
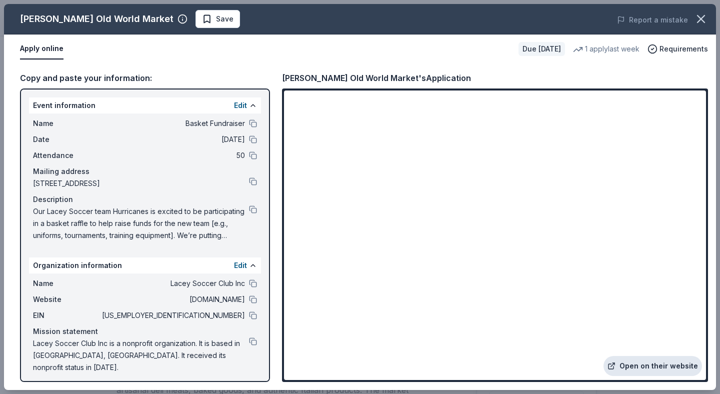
click at [620, 366] on link "Open on their website" at bounding box center [653, 366] width 99 height 20
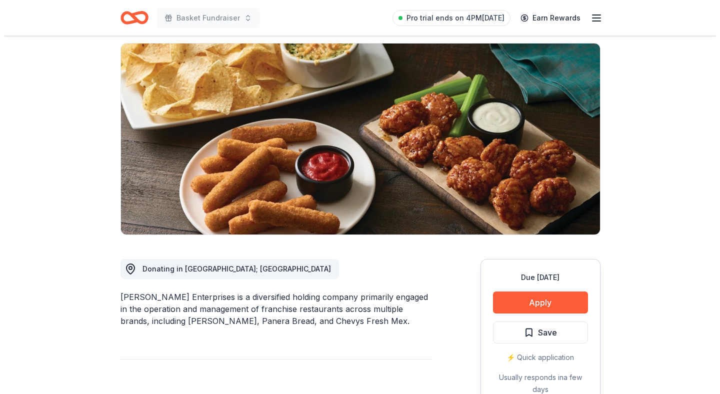
scroll to position [75, 0]
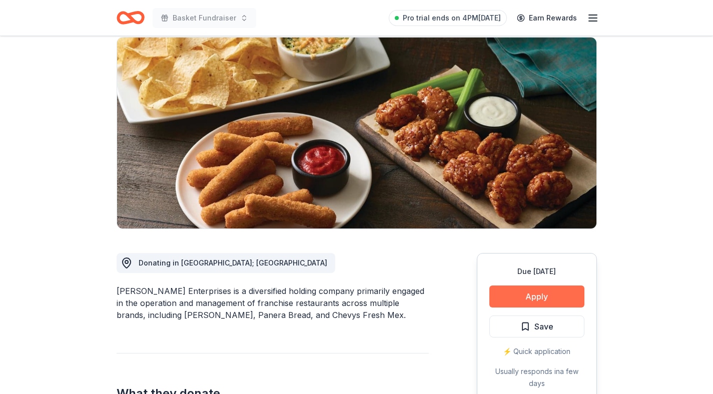
click at [546, 296] on button "Apply" at bounding box center [536, 297] width 95 height 22
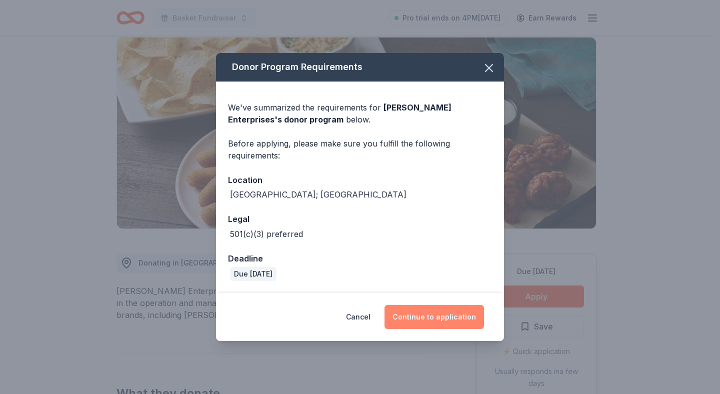
click at [451, 319] on button "Continue to application" at bounding box center [435, 317] width 100 height 24
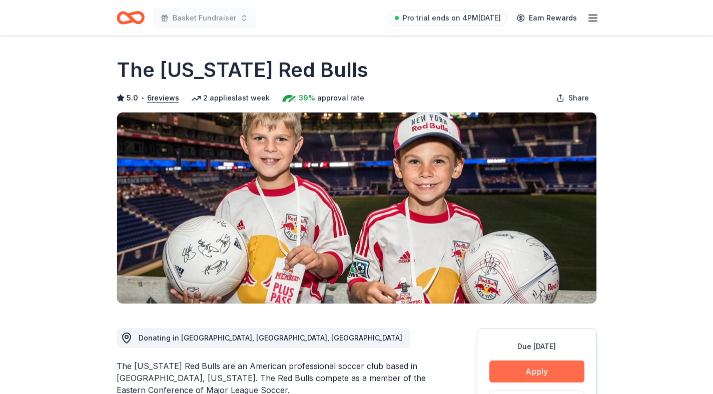
click at [526, 368] on button "Apply" at bounding box center [536, 372] width 95 height 22
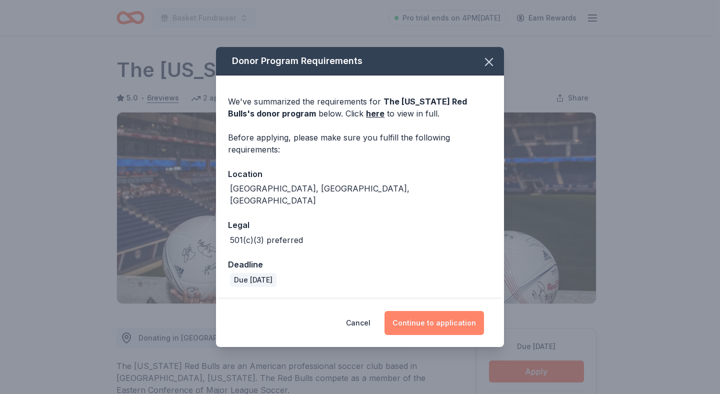
click at [457, 316] on button "Continue to application" at bounding box center [435, 323] width 100 height 24
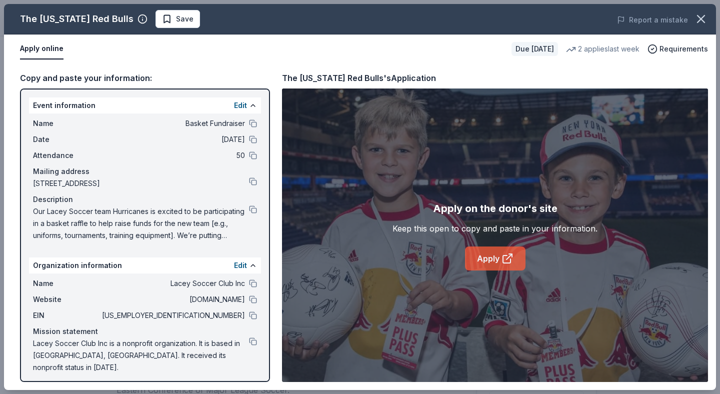
click at [501, 262] on link "Apply" at bounding box center [495, 259] width 61 height 24
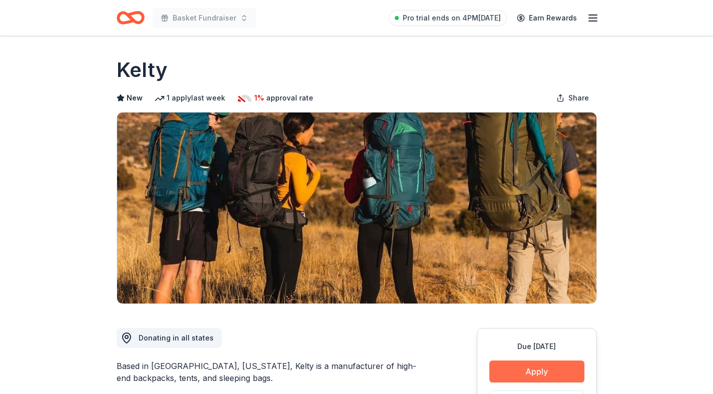
click at [543, 368] on button "Apply" at bounding box center [536, 372] width 95 height 22
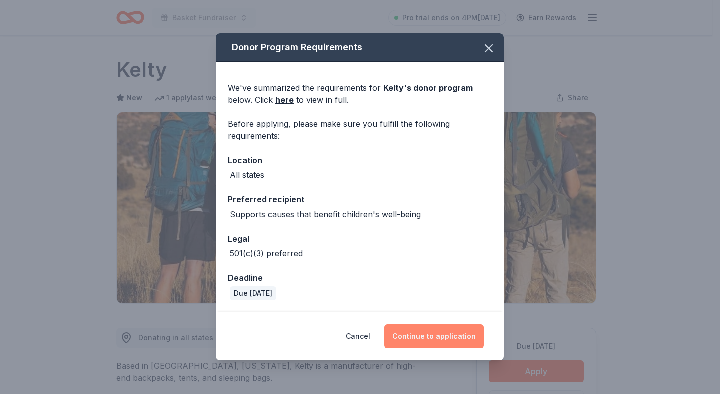
click at [443, 336] on button "Continue to application" at bounding box center [435, 337] width 100 height 24
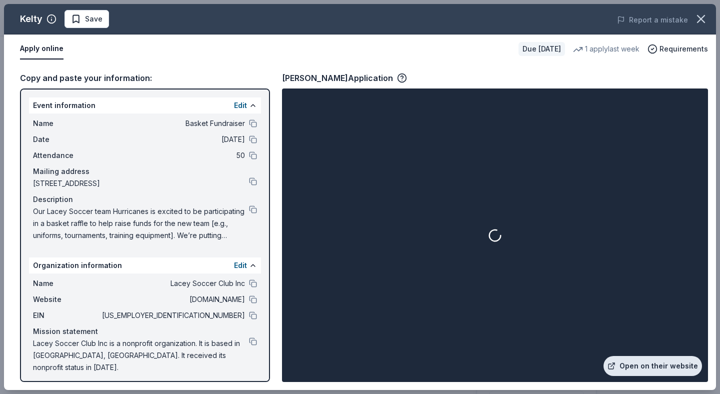
click at [652, 365] on link "Open on their website" at bounding box center [653, 366] width 99 height 20
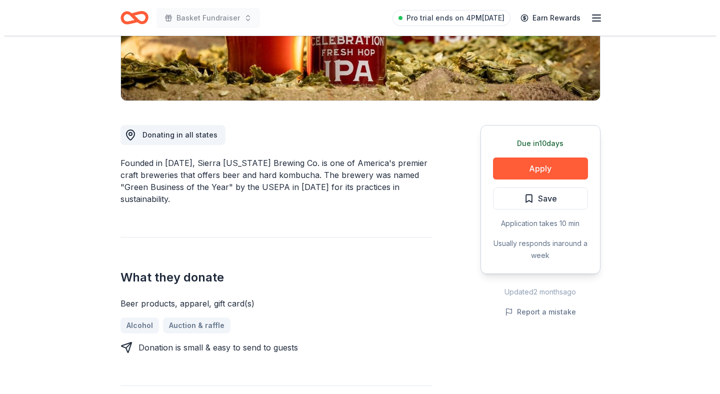
scroll to position [207, 0]
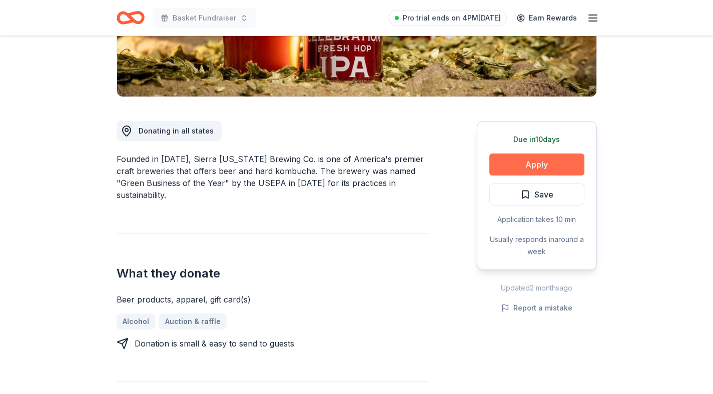
click at [541, 169] on button "Apply" at bounding box center [536, 165] width 95 height 22
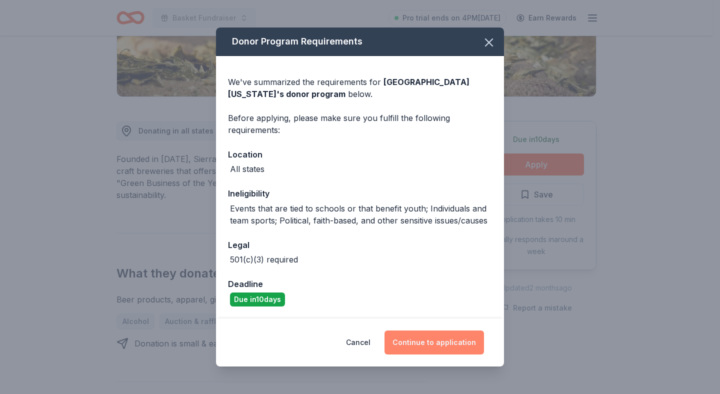
click at [427, 343] on button "Continue to application" at bounding box center [435, 343] width 100 height 24
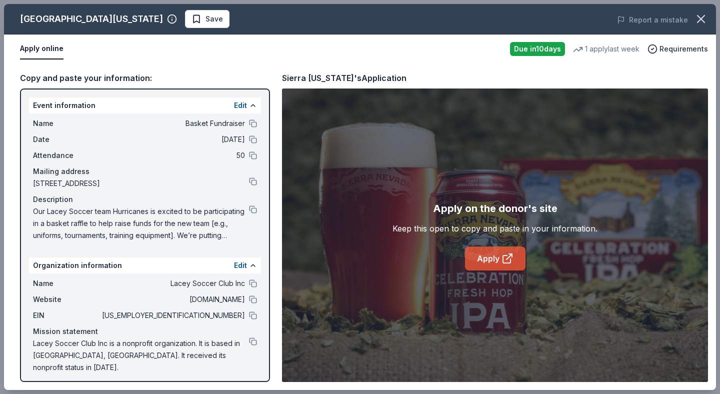
click at [504, 260] on icon at bounding box center [508, 259] width 12 height 12
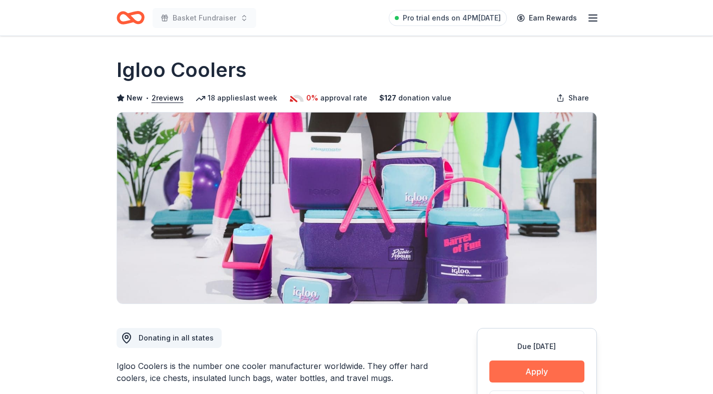
click at [528, 370] on button "Apply" at bounding box center [536, 372] width 95 height 22
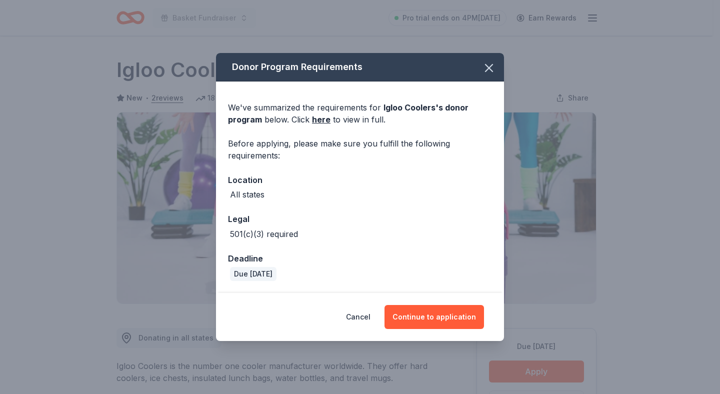
click at [452, 304] on div "Cancel Continue to application" at bounding box center [360, 317] width 288 height 48
click at [450, 317] on button "Continue to application" at bounding box center [435, 317] width 100 height 24
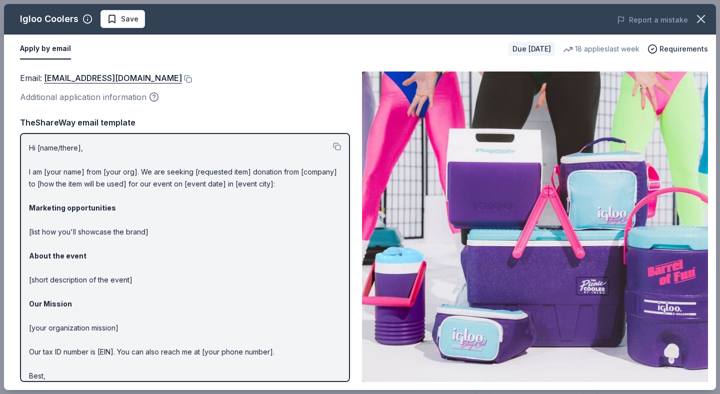
scroll to position [21, 0]
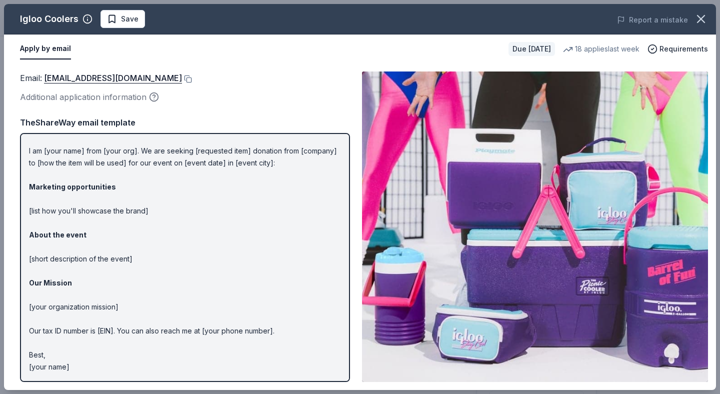
click at [712, 126] on div "Igloo Coolers Save Report a mistake Apply by email Due [DATE] 18 applies last w…" at bounding box center [360, 197] width 720 height 394
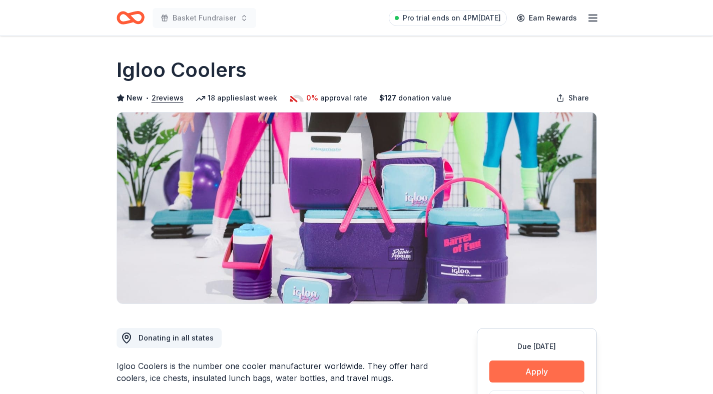
click at [542, 371] on button "Apply" at bounding box center [536, 372] width 95 height 22
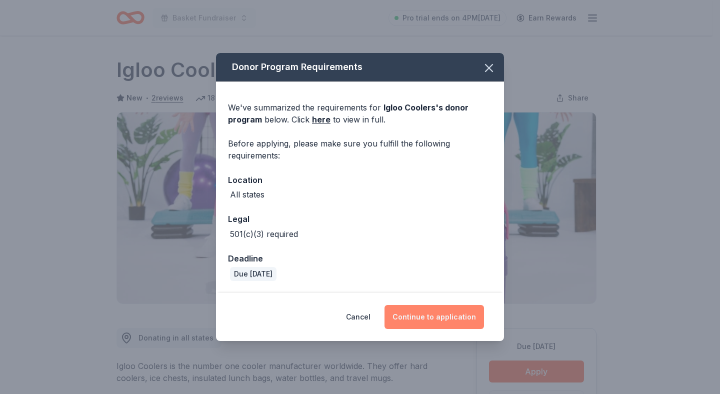
click at [431, 315] on button "Continue to application" at bounding box center [435, 317] width 100 height 24
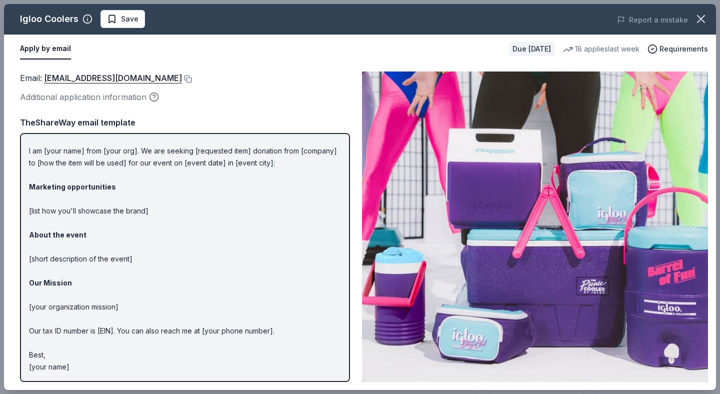
scroll to position [0, 0]
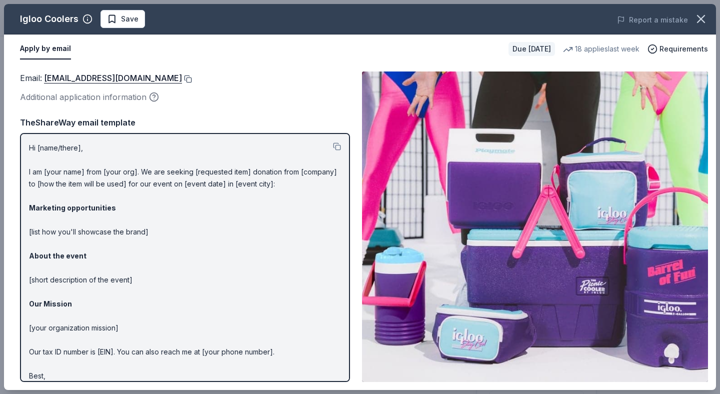
click at [182, 78] on button at bounding box center [187, 79] width 10 height 8
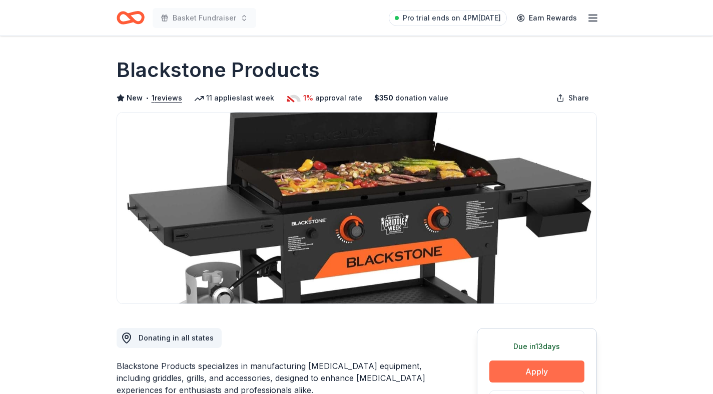
click at [519, 369] on button "Apply" at bounding box center [536, 372] width 95 height 22
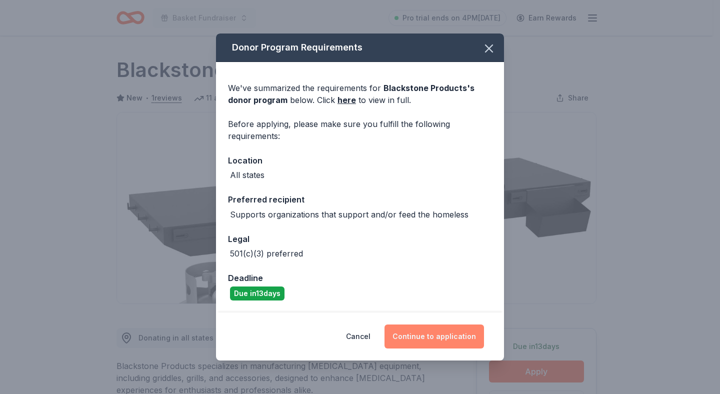
click at [421, 342] on button "Continue to application" at bounding box center [435, 337] width 100 height 24
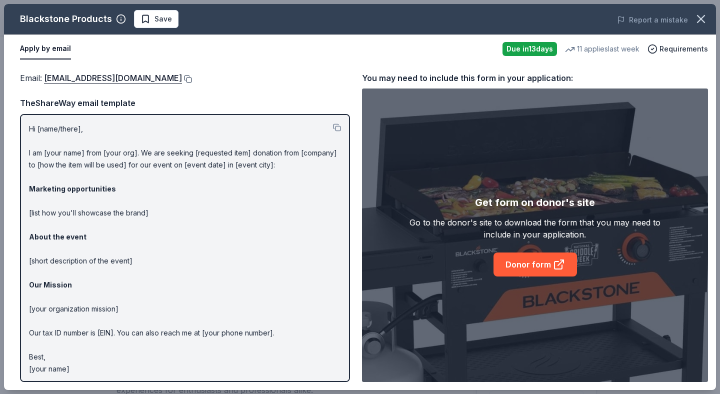
click at [192, 80] on button at bounding box center [187, 79] width 10 height 8
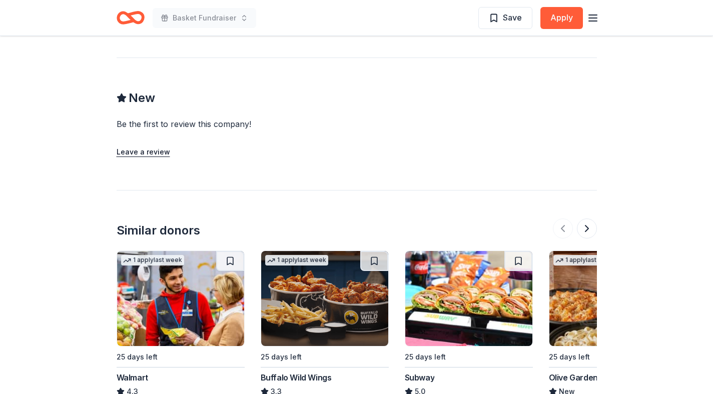
scroll to position [873, 0]
